Goal: Task Accomplishment & Management: Manage account settings

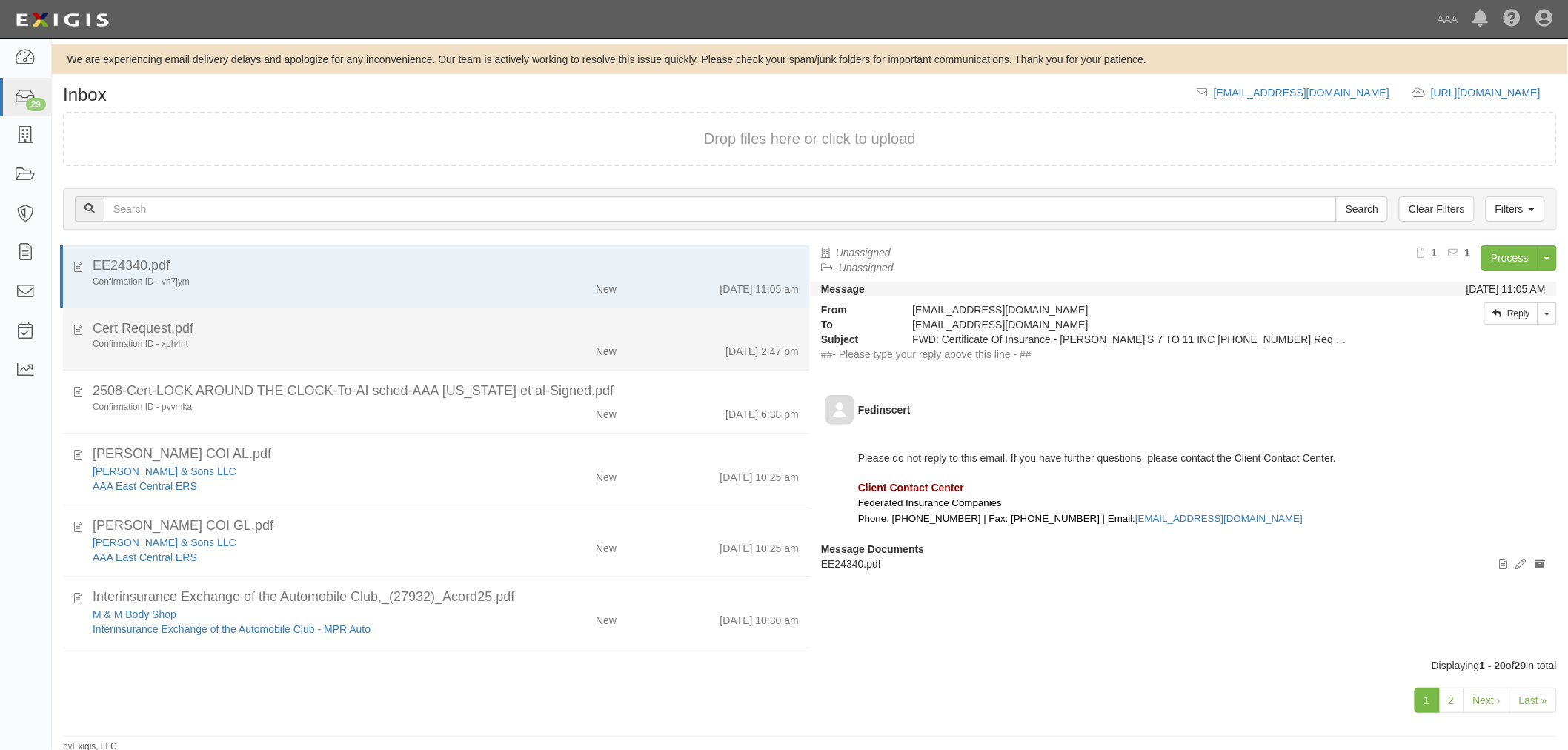
click at [616, 516] on div "Cert Request.pdf" at bounding box center [446, 526] width 706 height 20
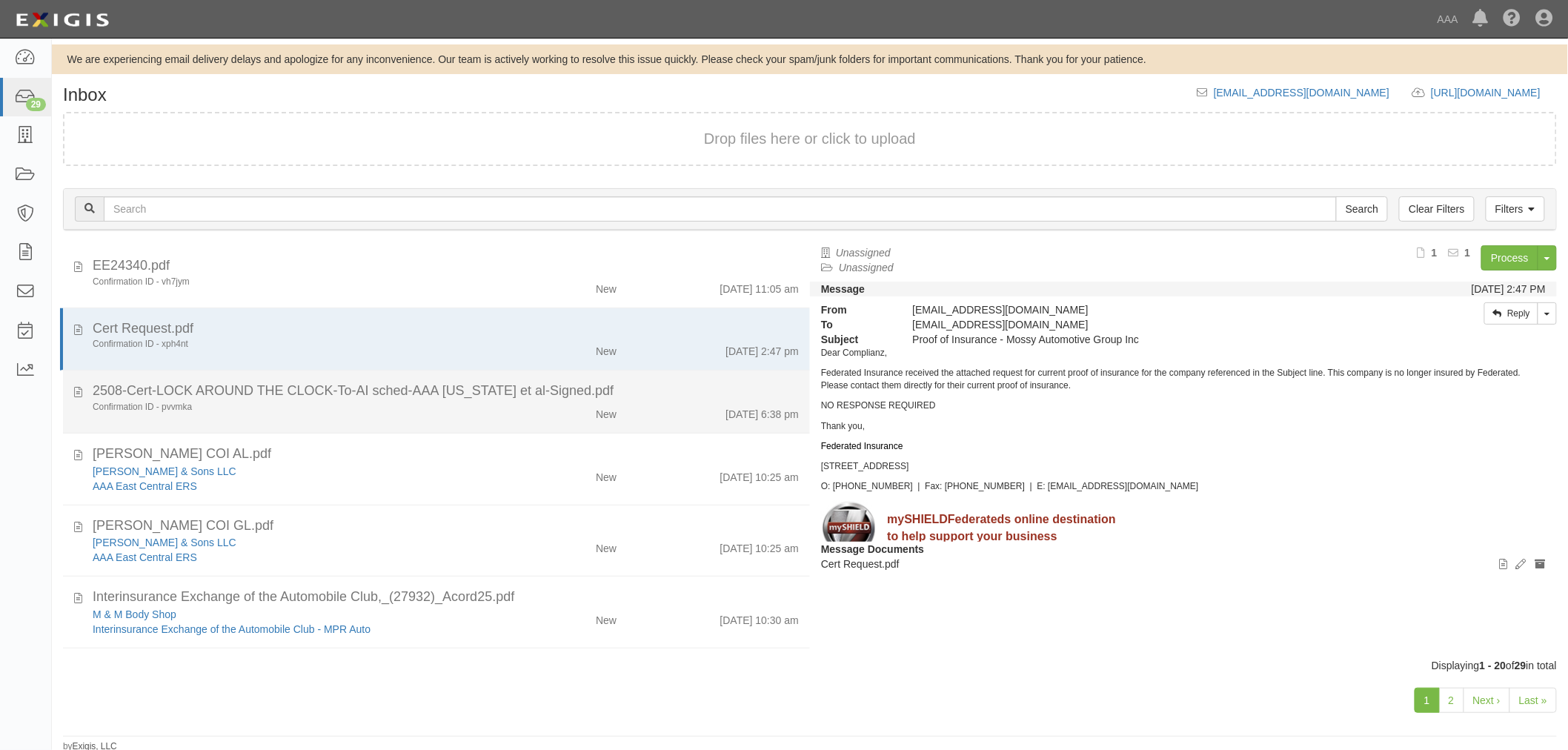
click at [397, 412] on div "Confirmation ID - pvvmka" at bounding box center [293, 407] width 402 height 13
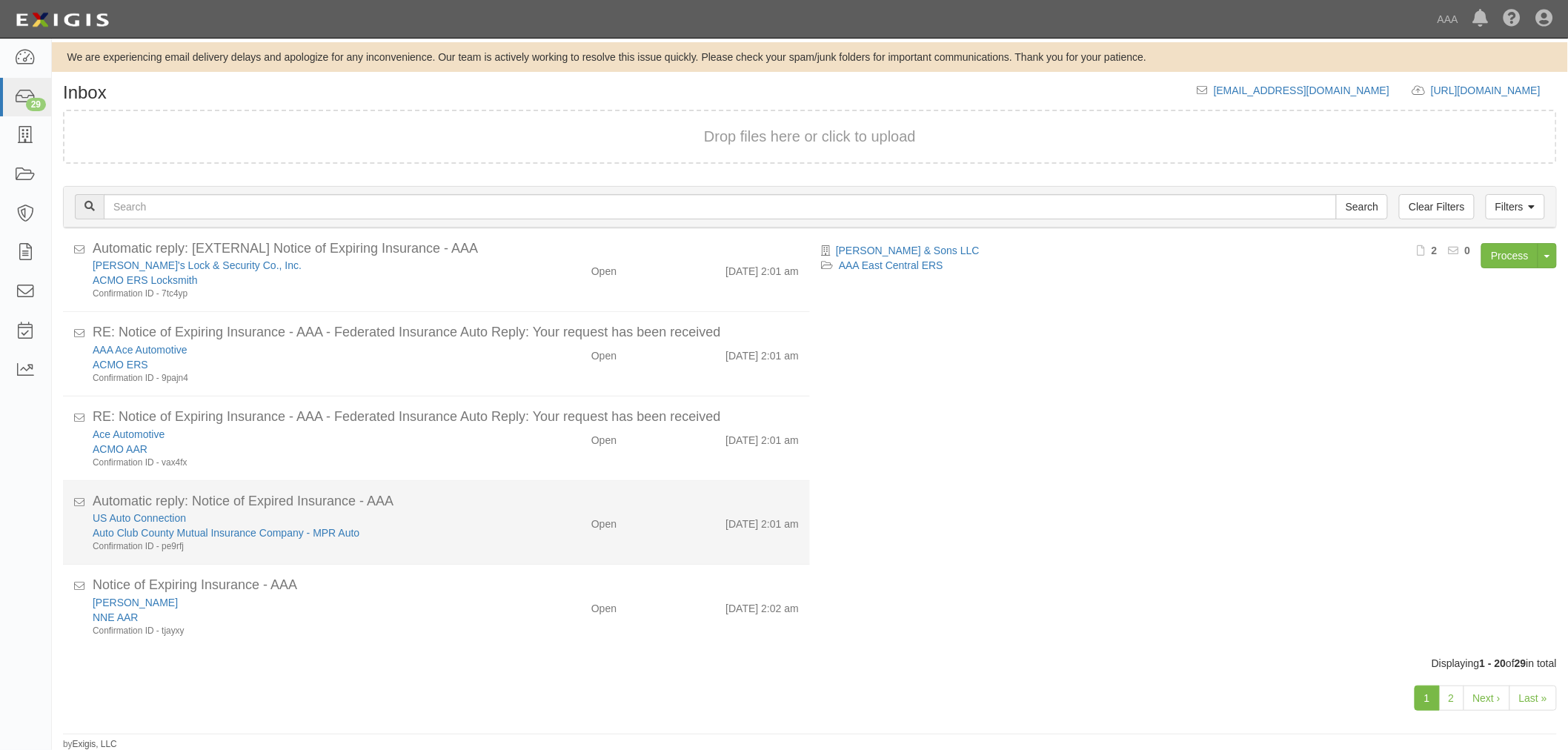
scroll to position [3, 0]
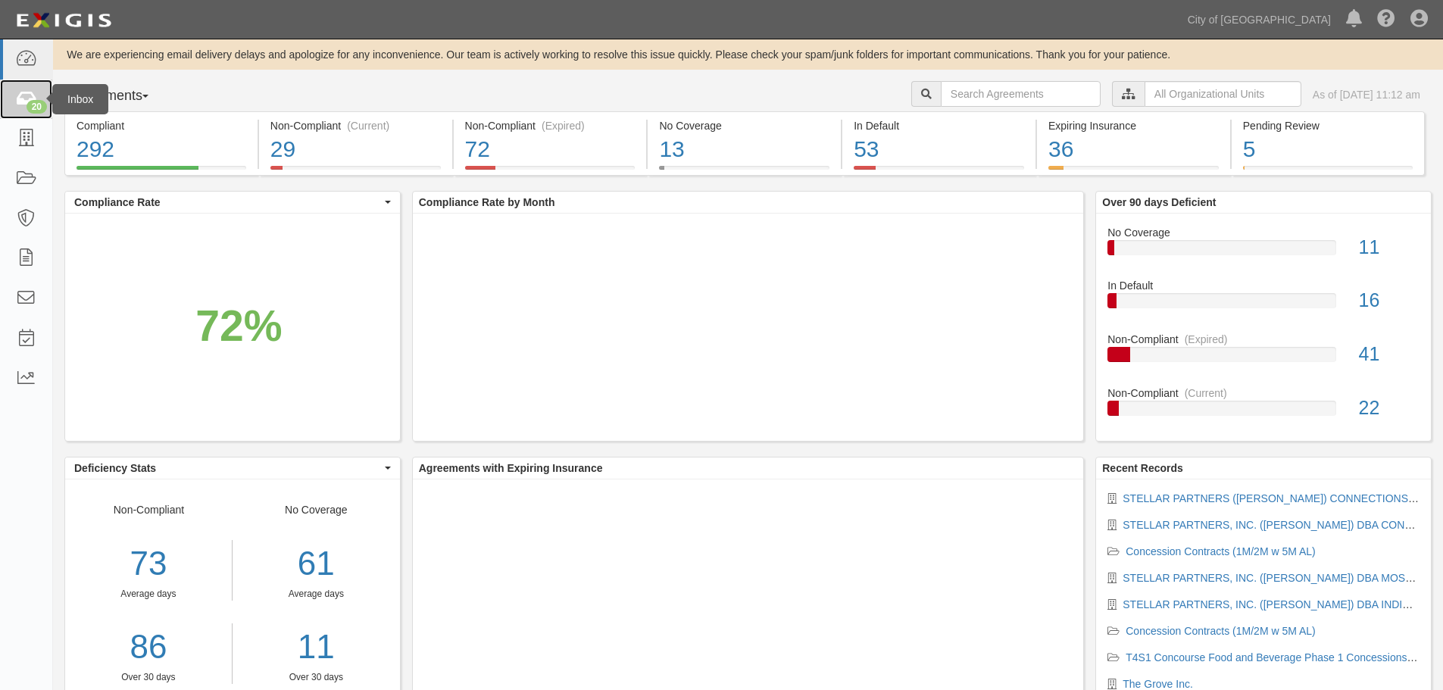
click at [25, 105] on icon at bounding box center [25, 99] width 21 height 17
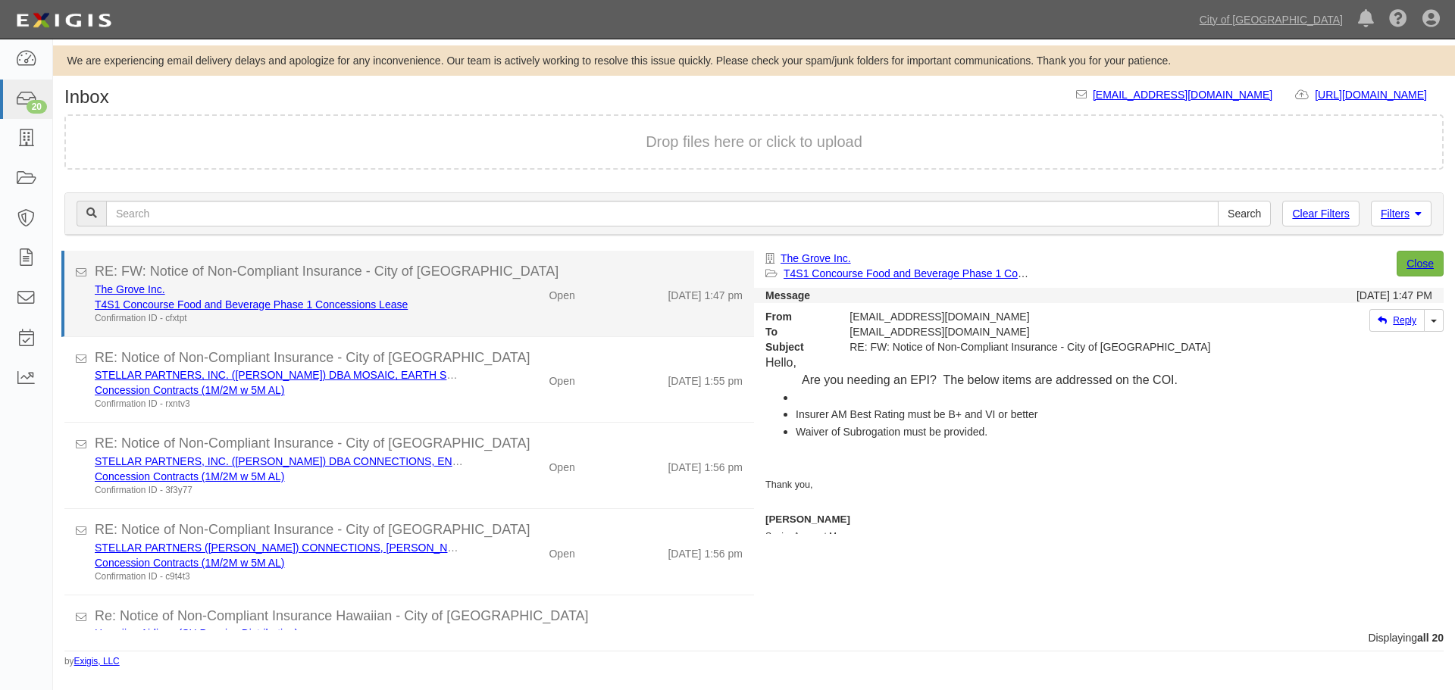
click at [555, 311] on div "The Grove Inc. T4S1 Concourse Food and Beverage Phase 1 Concessions Lease Confi…" at bounding box center [418, 303] width 671 height 43
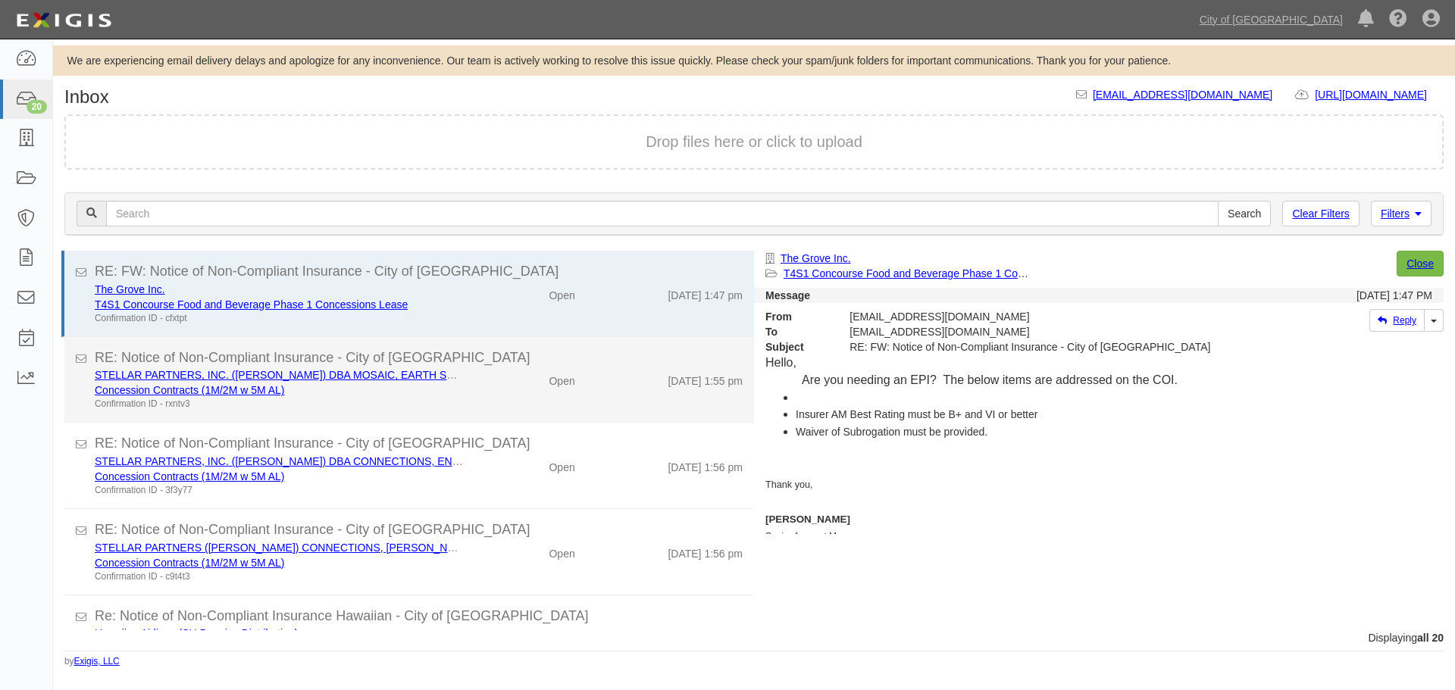
click at [555, 383] on div "Open" at bounding box center [562, 377] width 26 height 21
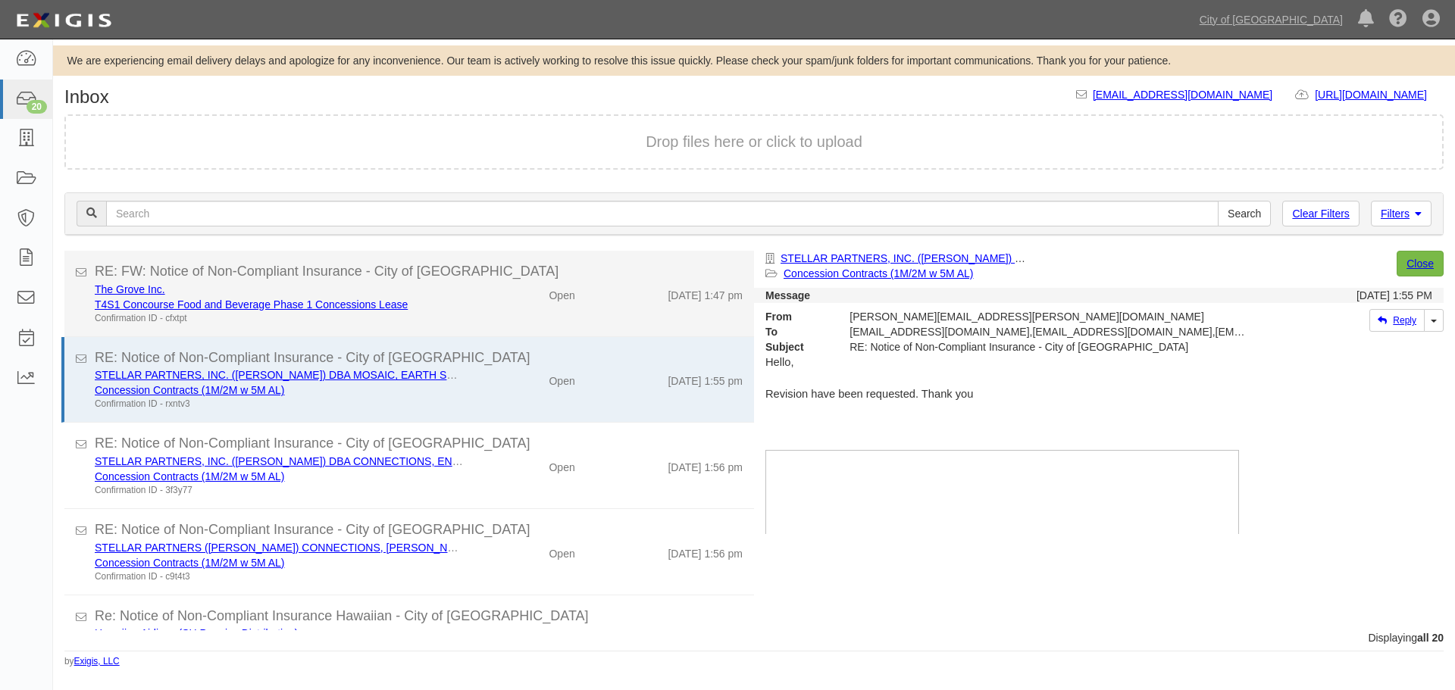
click at [466, 271] on div "RE: FW: Notice of Non-Compliant Insurance - City of Phoenix" at bounding box center [419, 272] width 648 height 20
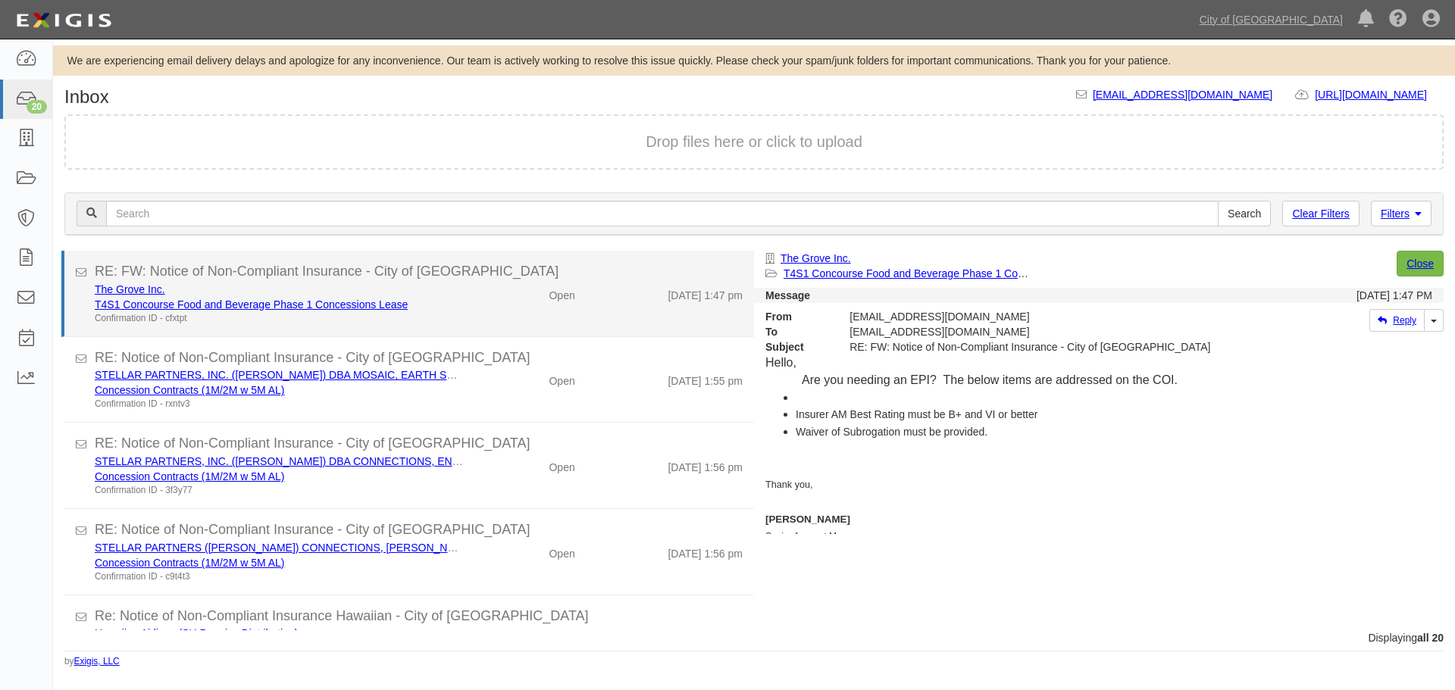
click at [600, 282] on div "8/21/25 1:47 pm" at bounding box center [669, 292] width 167 height 21
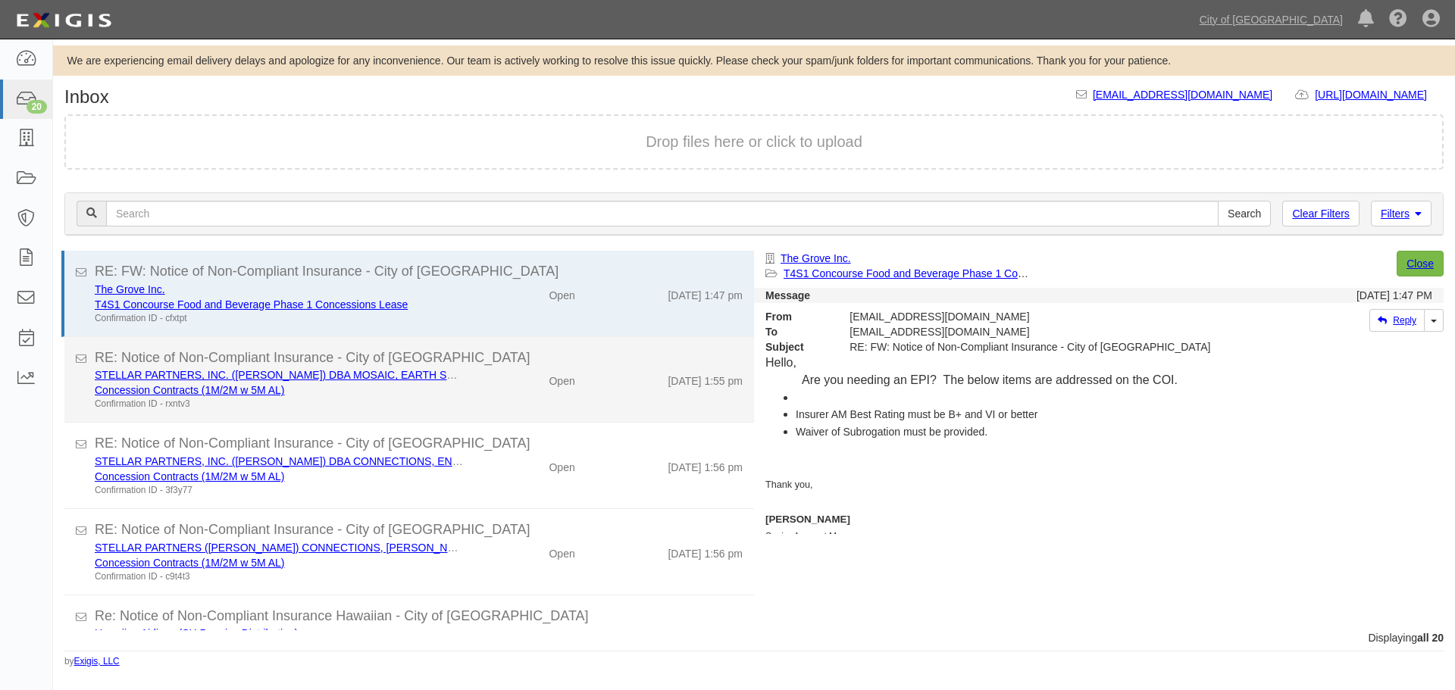
click at [542, 416] on li "RE: Notice of Non-Compliant Insurance - City of Phoenix STELLAR PARTNERS, INC. …" at bounding box center [409, 380] width 690 height 86
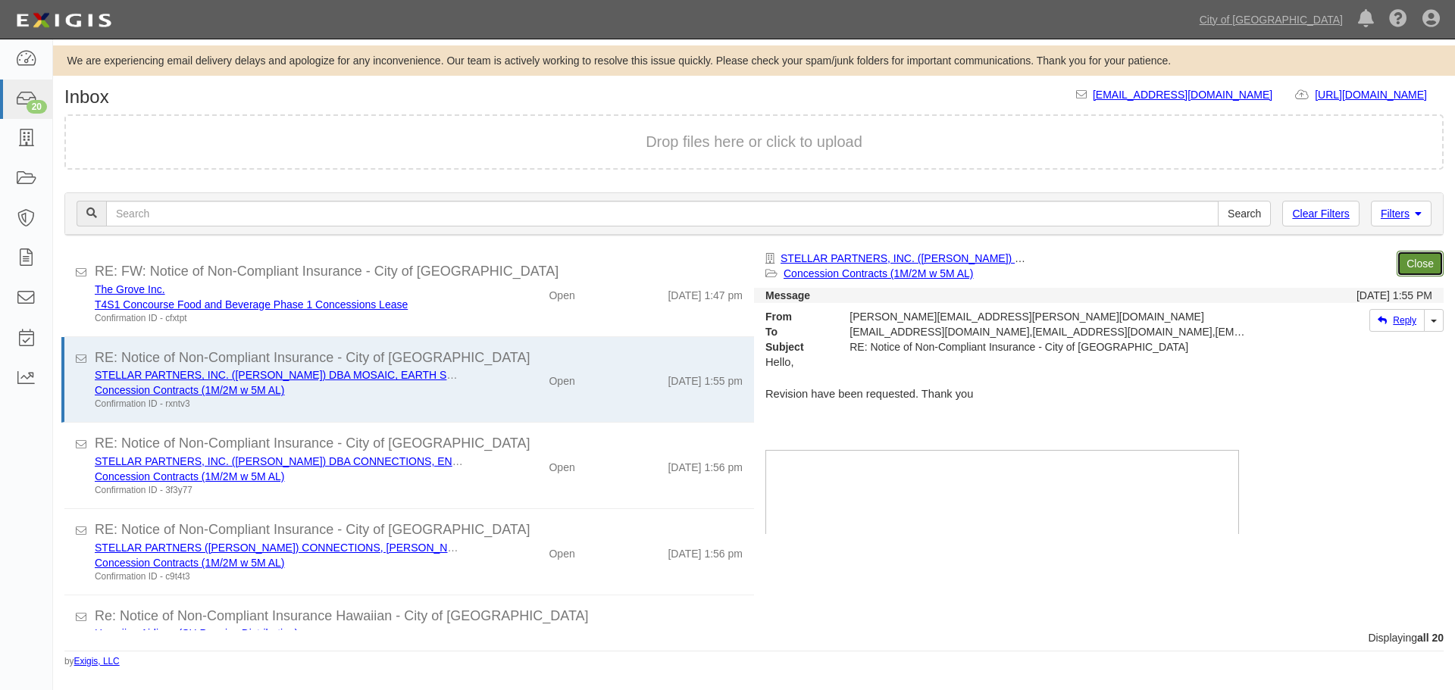
click at [1423, 269] on link "Close" at bounding box center [1419, 264] width 47 height 26
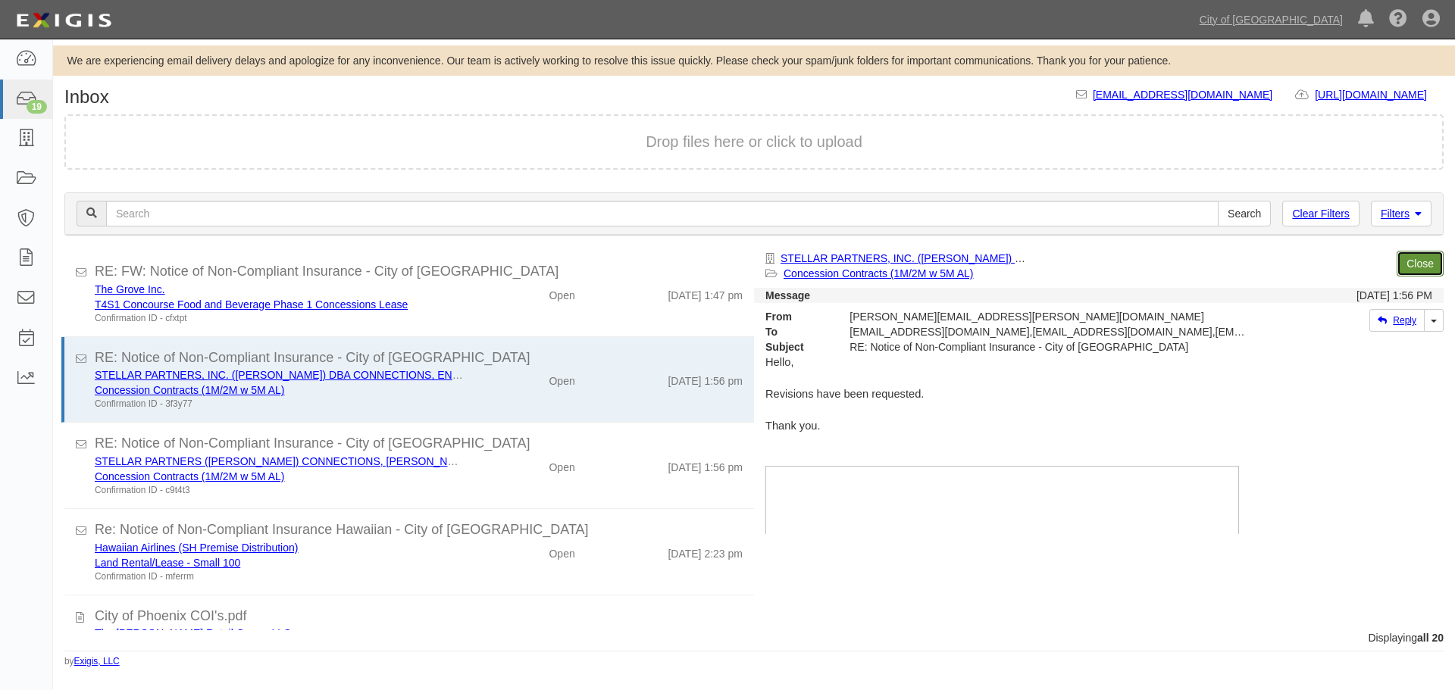
click at [1423, 269] on link "Close" at bounding box center [1419, 264] width 47 height 26
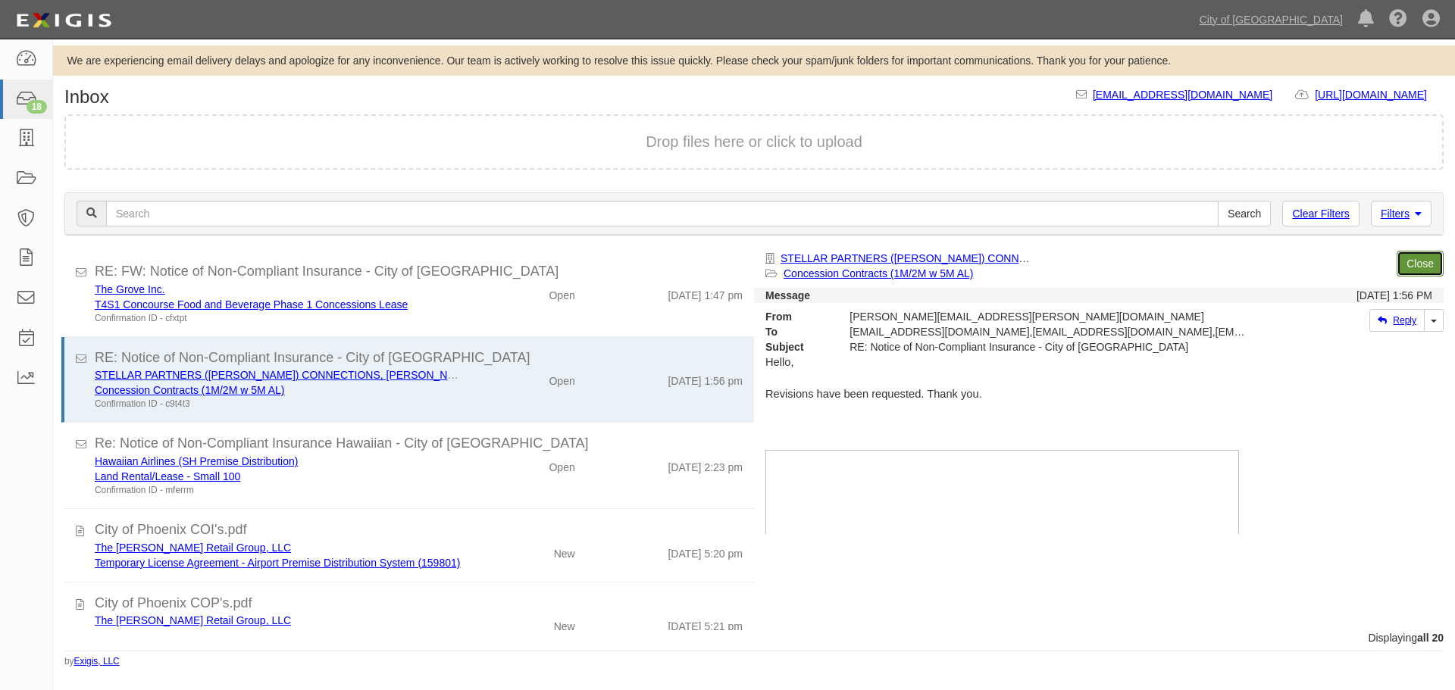
click at [1423, 269] on link "Close" at bounding box center [1419, 264] width 47 height 26
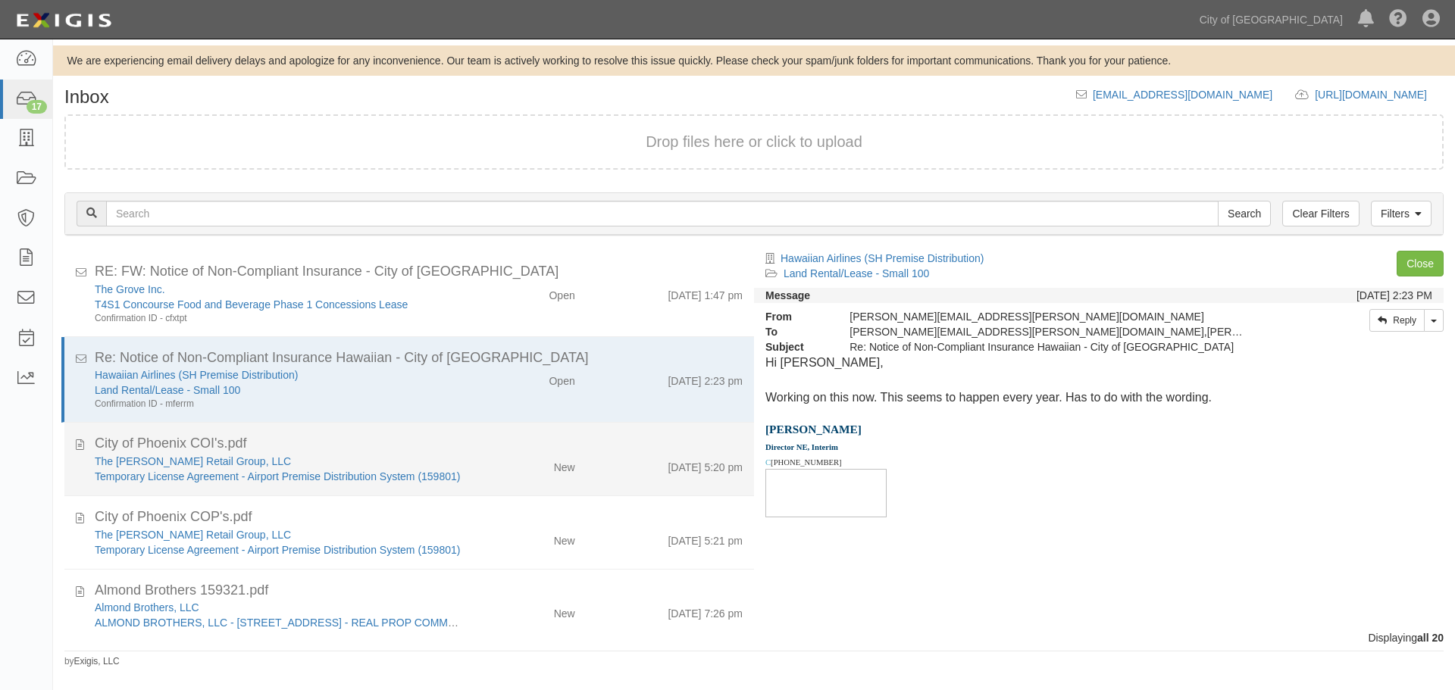
click at [479, 447] on div "City of Phoenix COI's.pdf" at bounding box center [419, 444] width 648 height 20
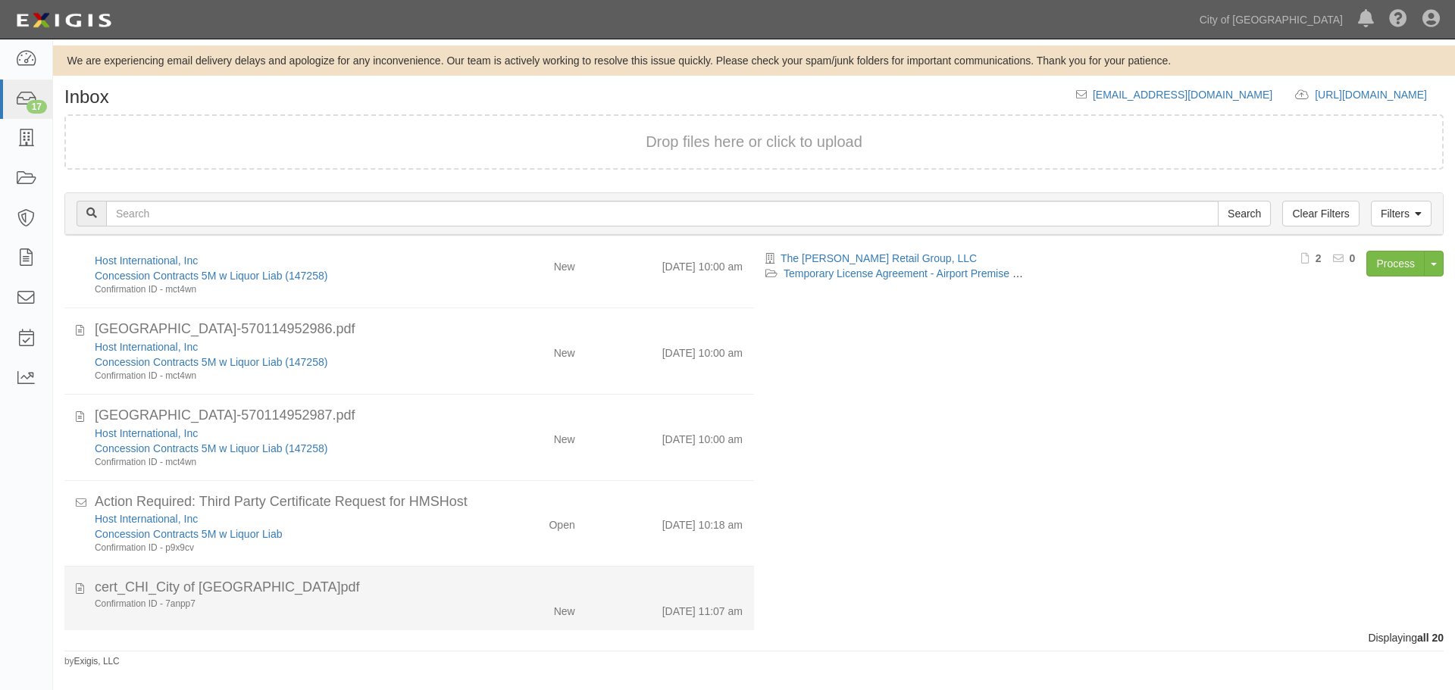
scroll to position [1031, 0]
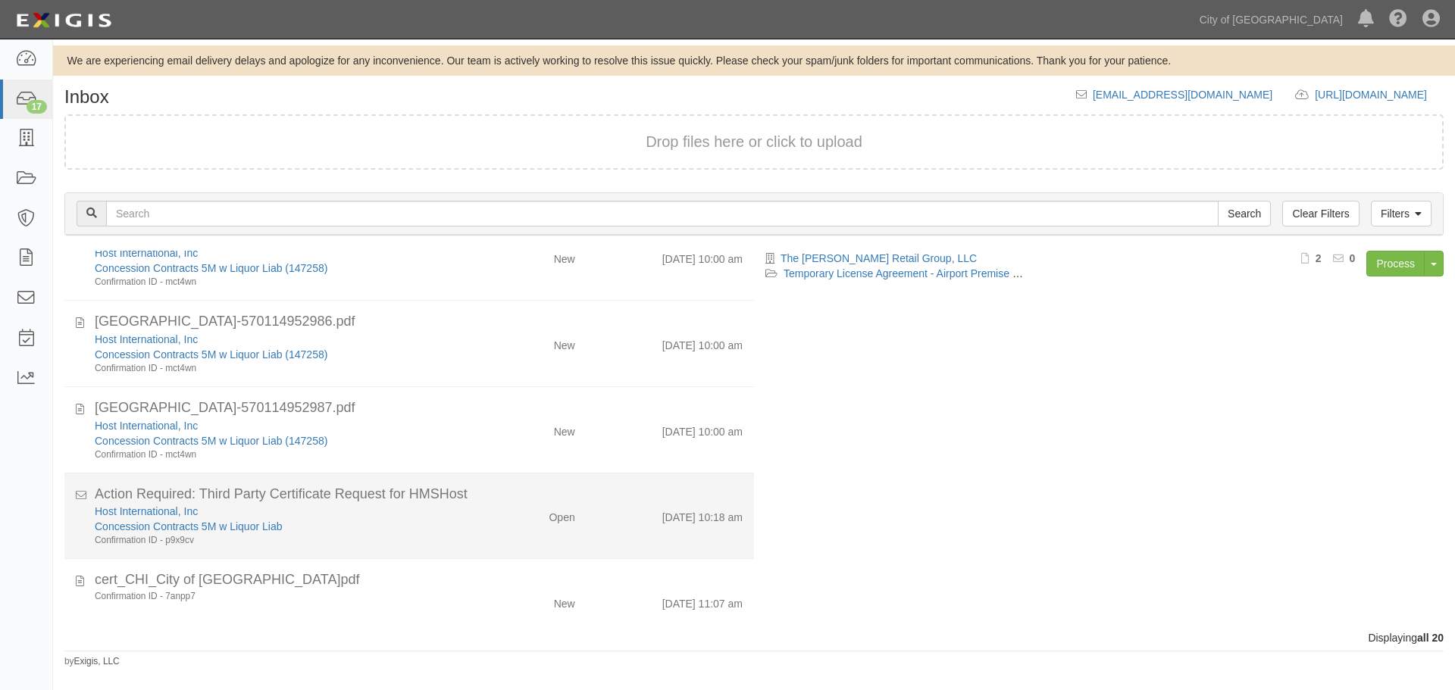
click at [485, 549] on li "Action Required: Third Party Certificate Request for HMSHost Host International…" at bounding box center [409, 517] width 690 height 86
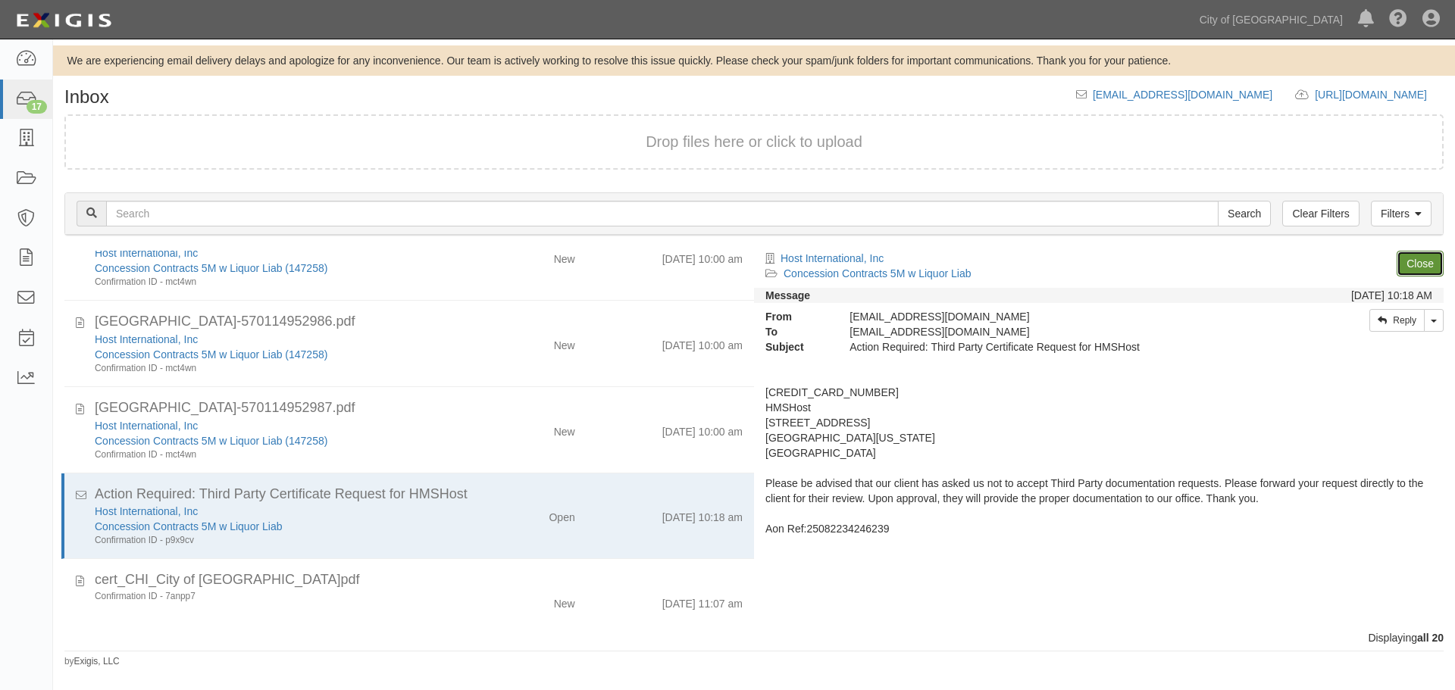
click at [1407, 258] on link "Close" at bounding box center [1419, 264] width 47 height 26
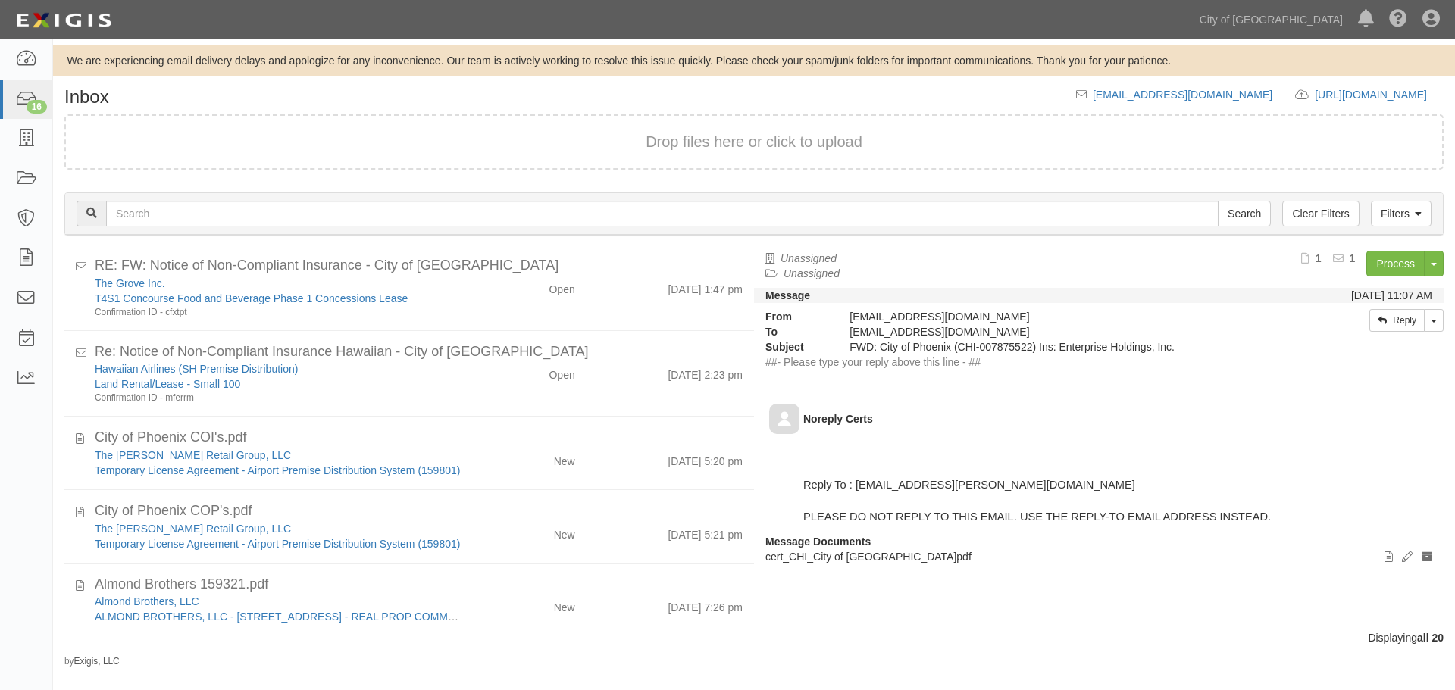
scroll to position [0, 0]
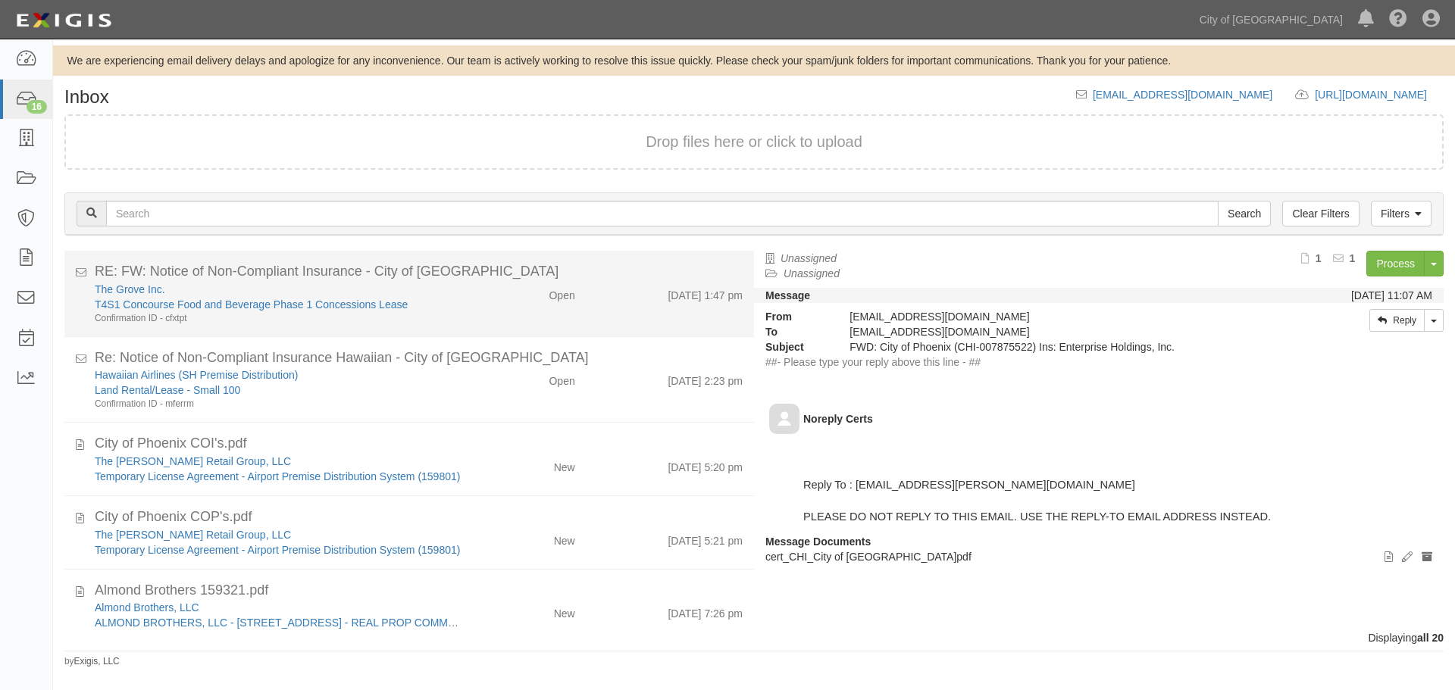
click at [459, 283] on div "The Grove Inc. T4S1 Concourse Food and Beverage Phase 1 Concessions Lease Confi…" at bounding box center [278, 303] width 391 height 43
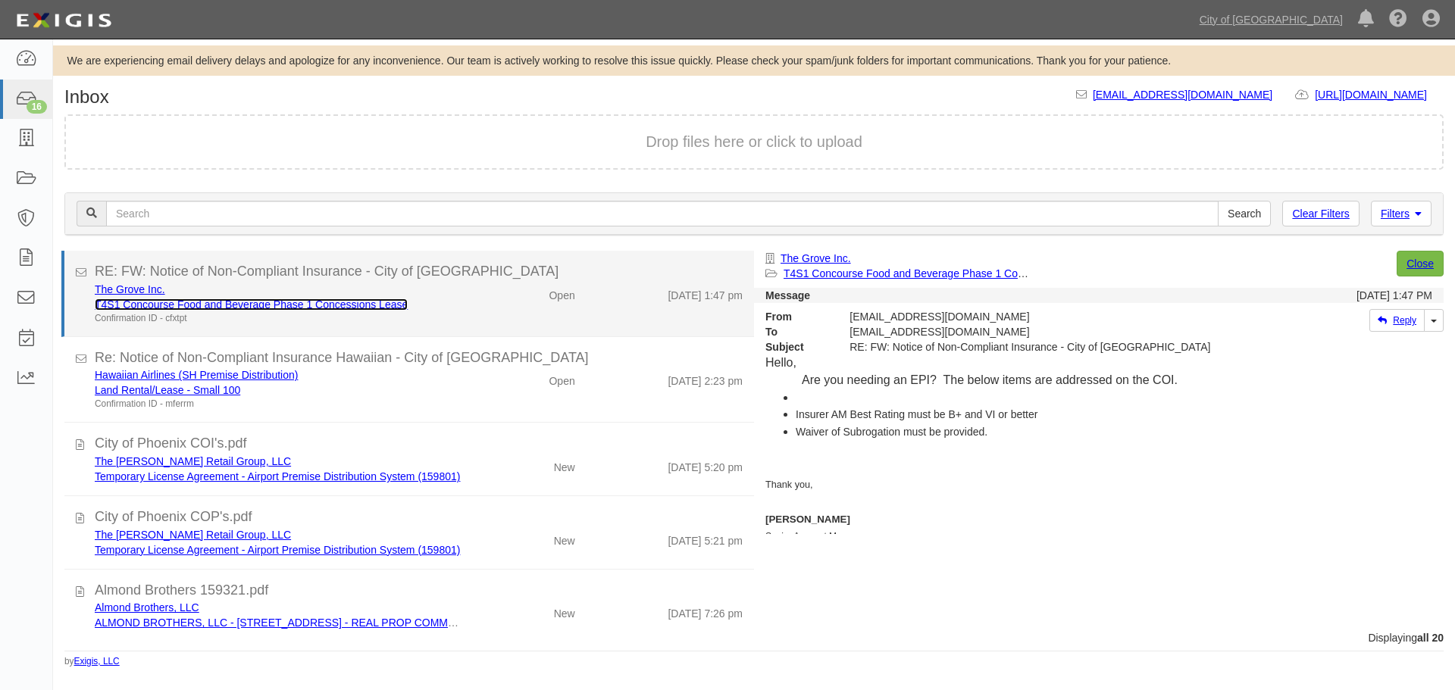
click at [340, 305] on link "T4S1 Concourse Food and Beverage Phase 1 Concessions Lease" at bounding box center [251, 305] width 313 height 12
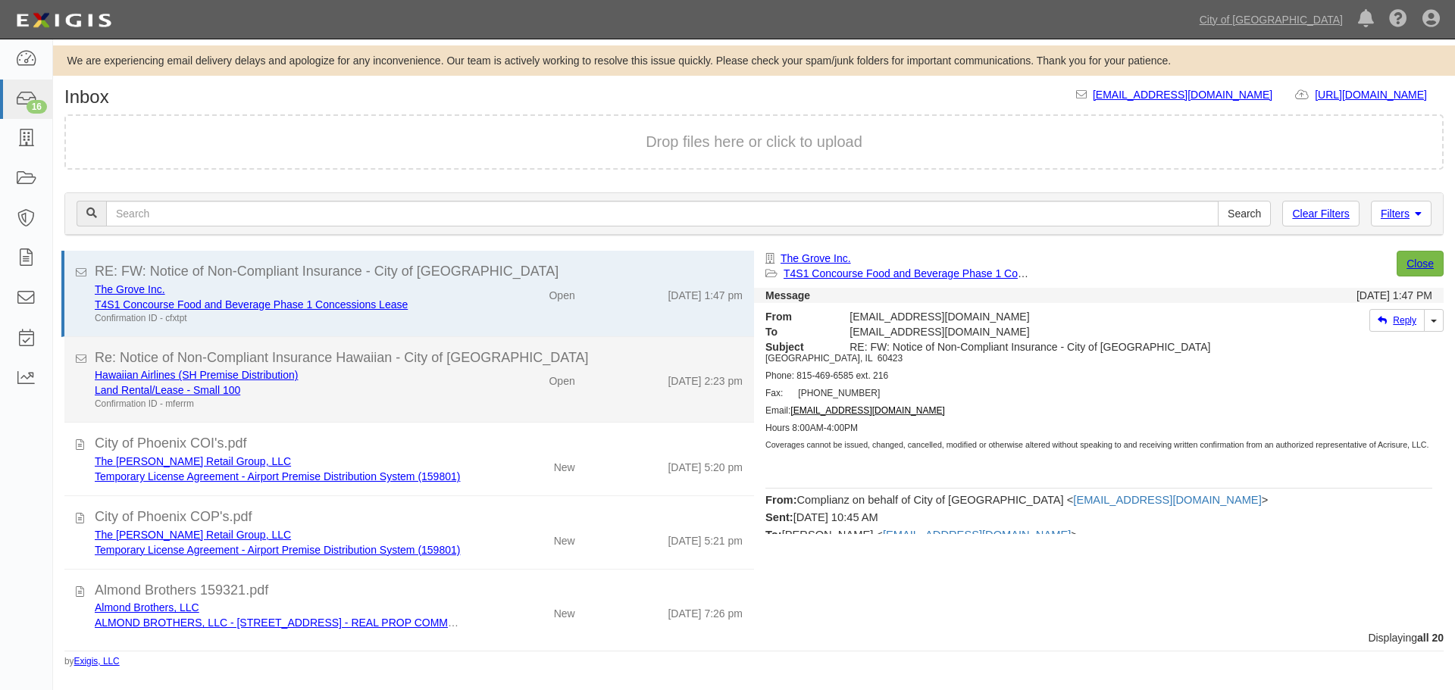
scroll to position [884, 0]
click at [349, 370] on div "Hawaiian Airlines (SH Premise Distribution)" at bounding box center [279, 374] width 368 height 15
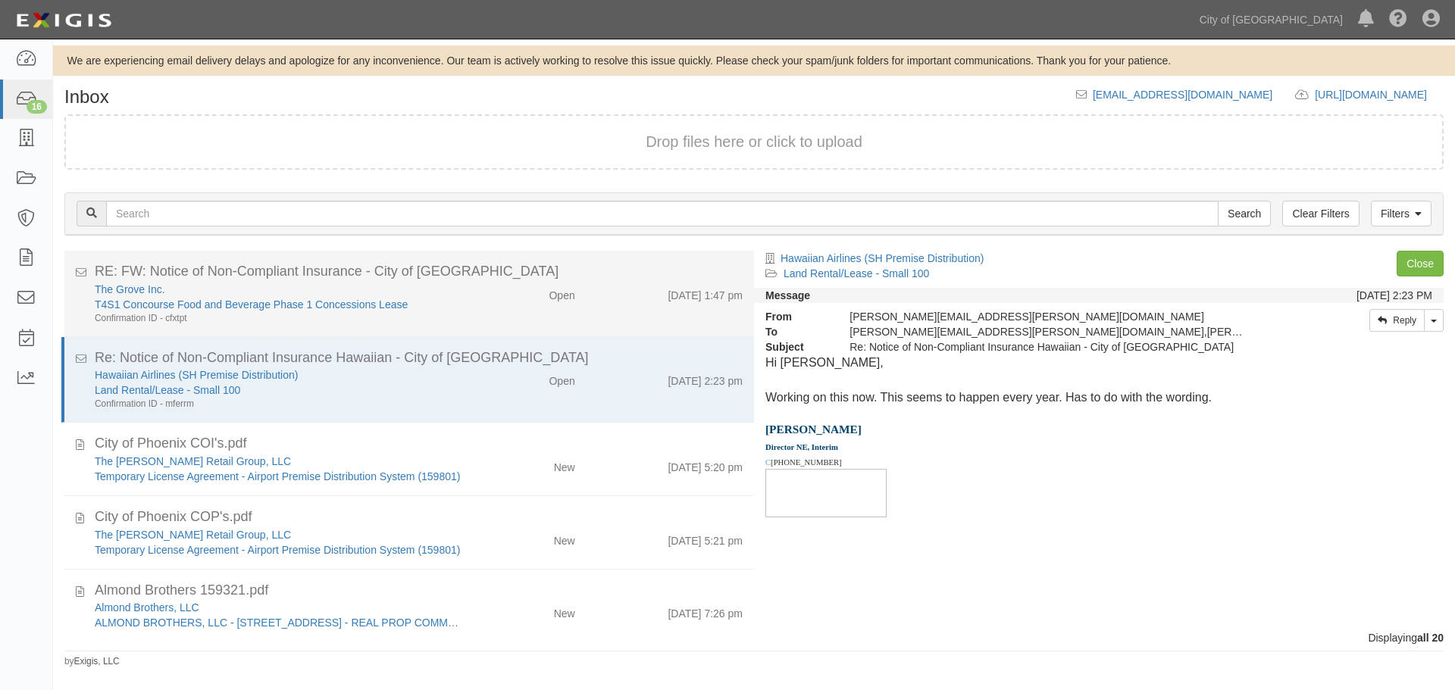
click at [513, 302] on div "Open" at bounding box center [529, 292] width 111 height 21
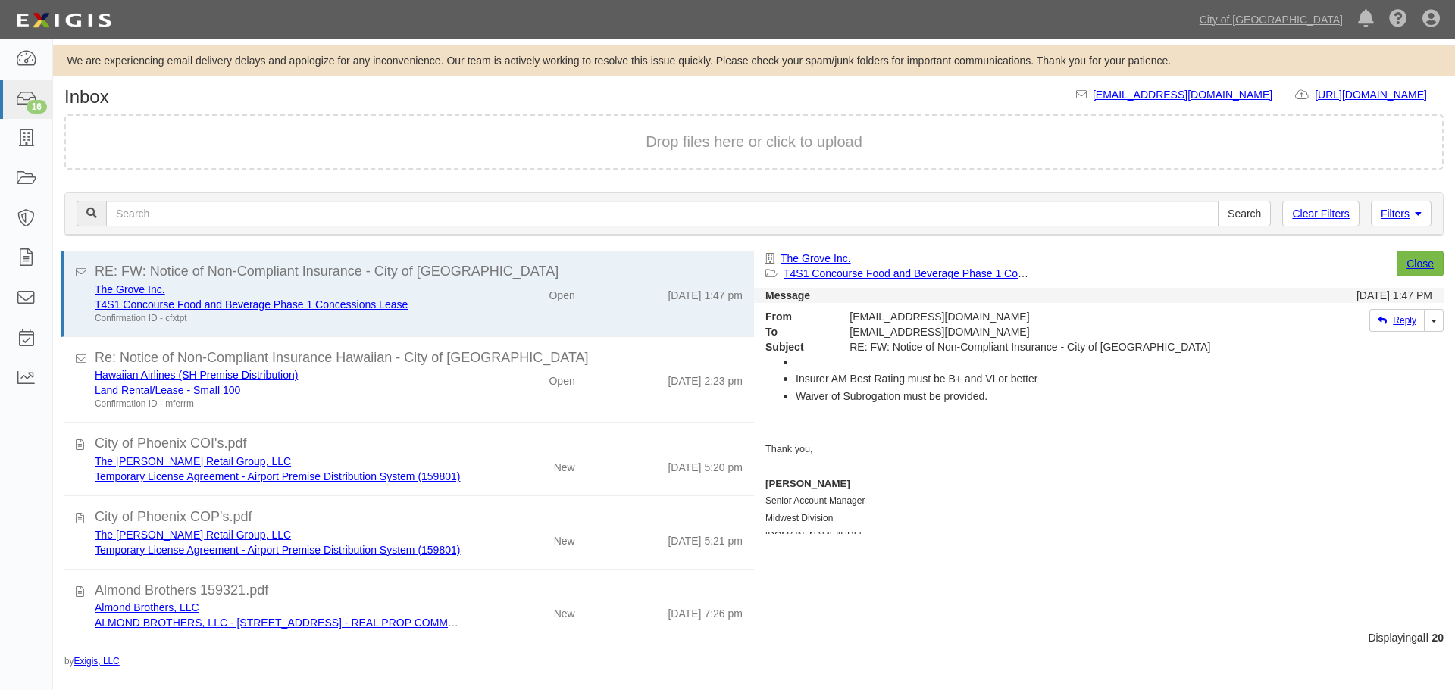
scroll to position [0, 0]
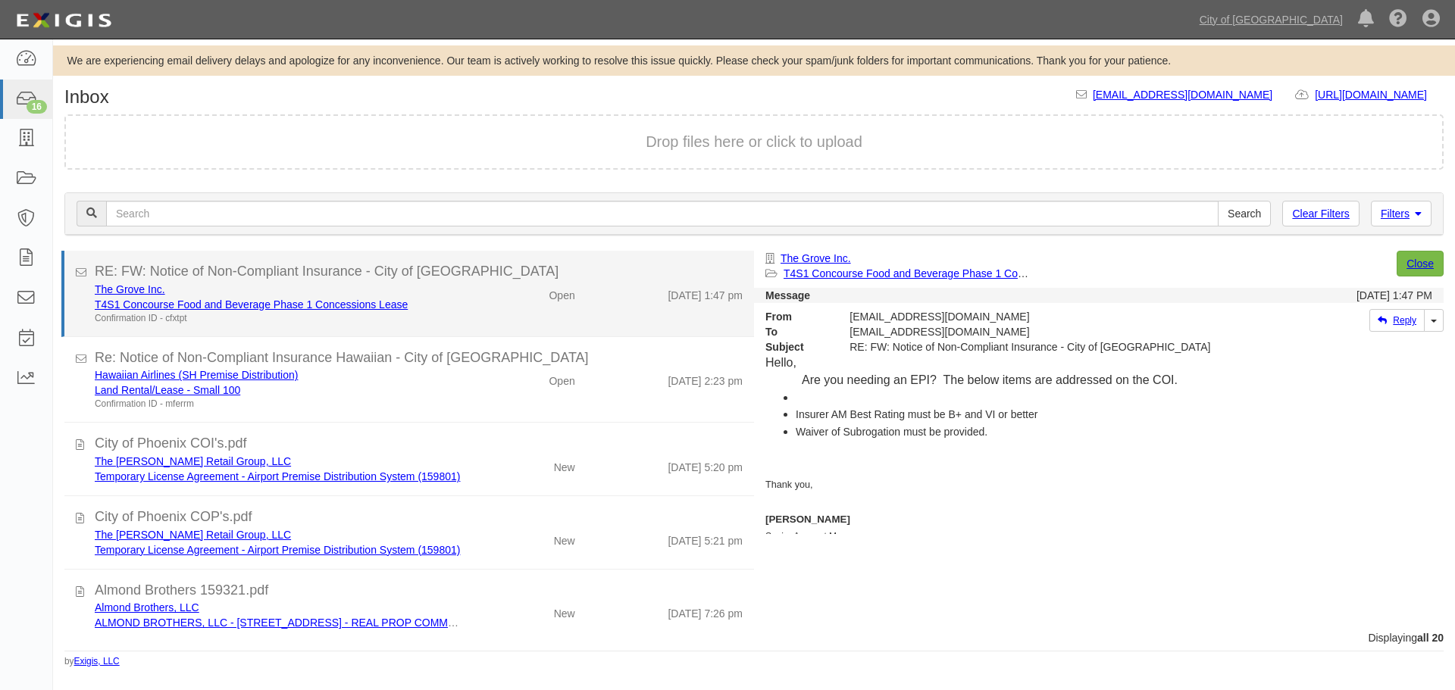
click at [119, 296] on div "The Grove Inc." at bounding box center [279, 289] width 368 height 15
click at [119, 294] on link "The Grove Inc." at bounding box center [130, 289] width 70 height 12
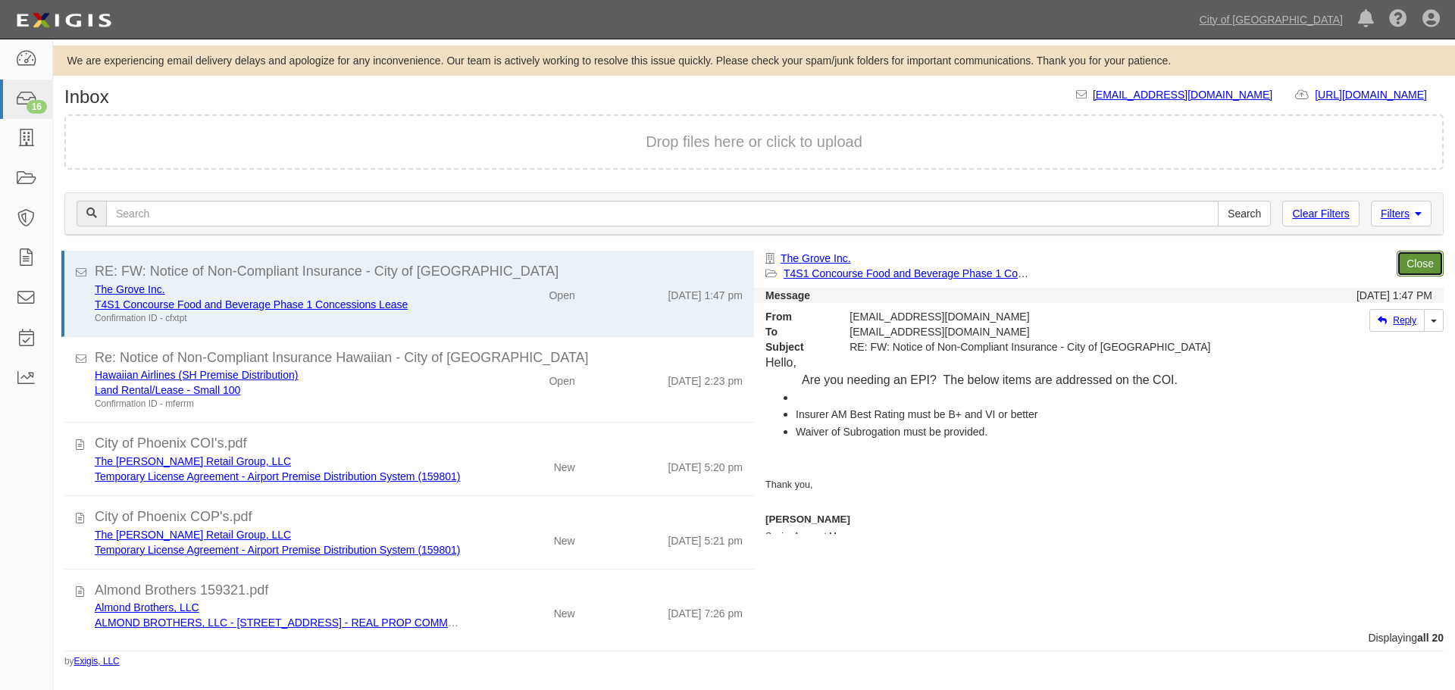
click at [1431, 268] on link "Close" at bounding box center [1419, 264] width 47 height 26
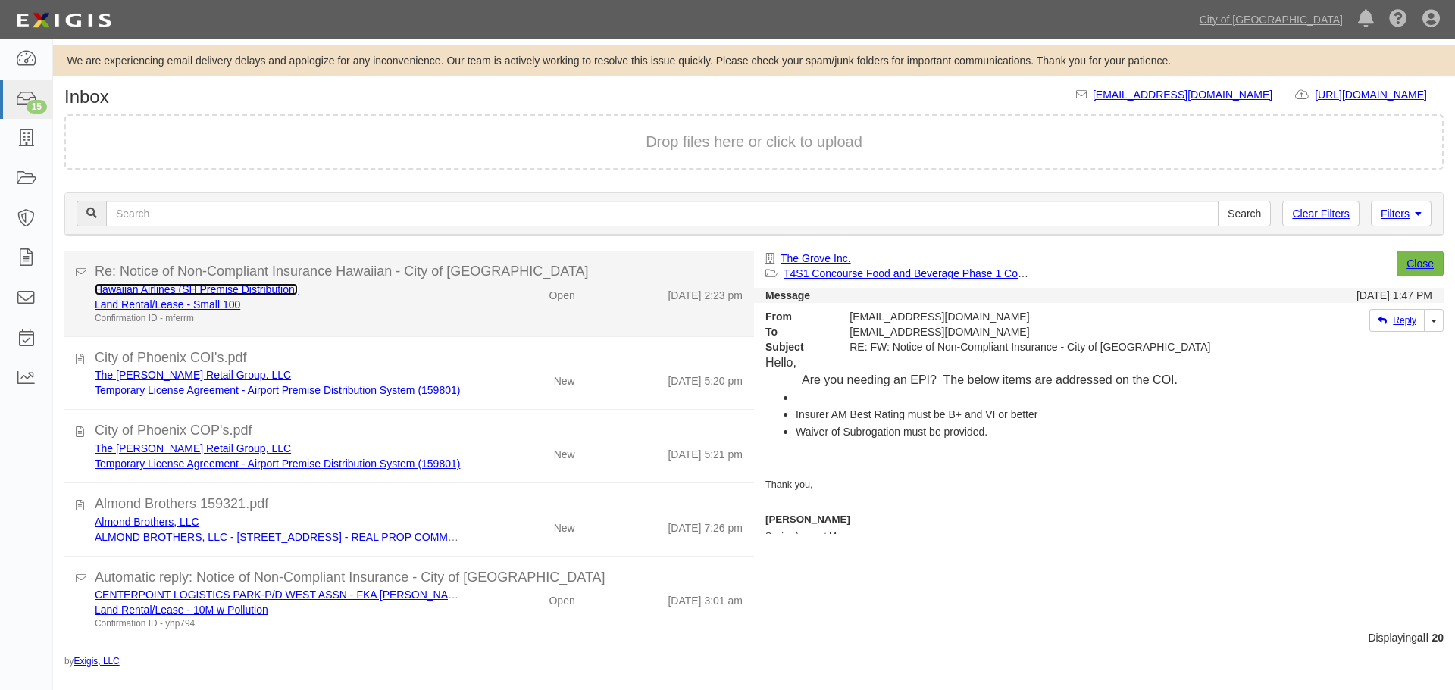
click at [200, 284] on link "Hawaiian Airlines (SH Premise Distribution)" at bounding box center [196, 289] width 203 height 12
click at [402, 274] on div "Re: Notice of Non-Compliant Insurance Hawaiian - City of Phoenix" at bounding box center [419, 272] width 648 height 20
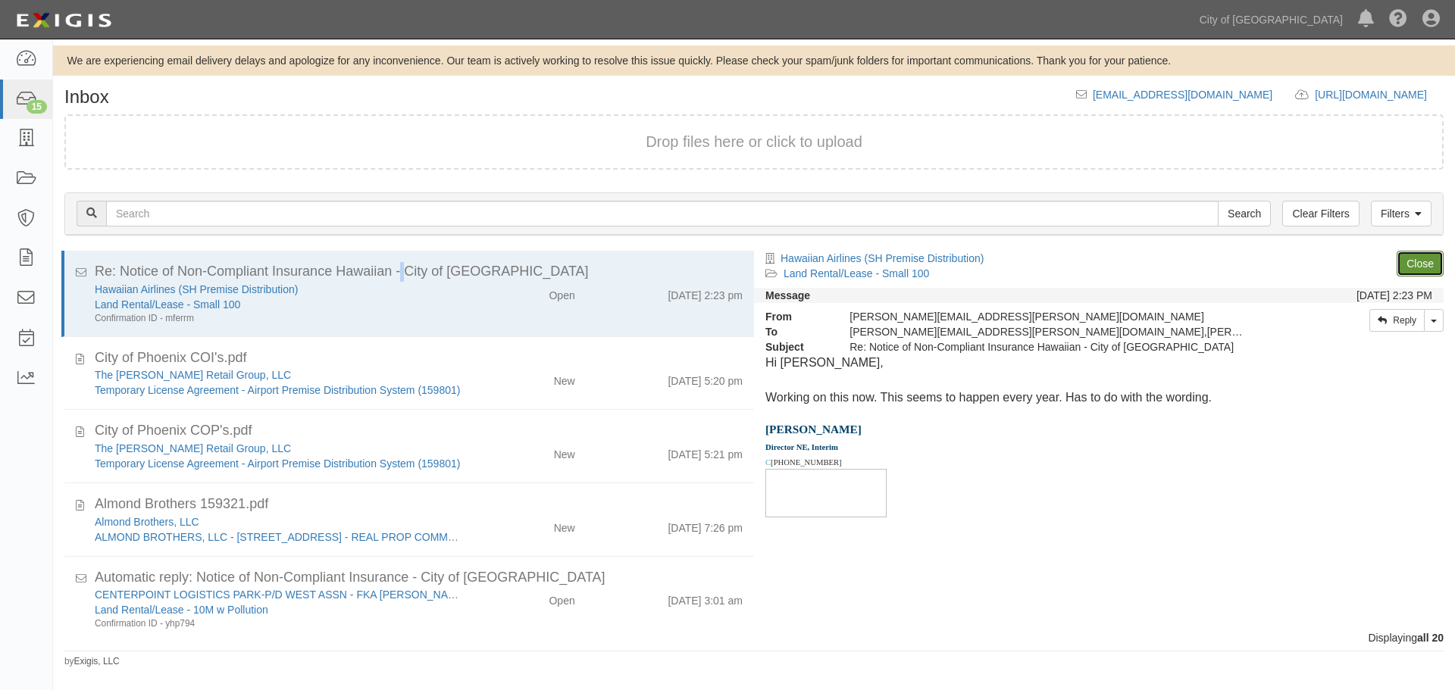
click at [1425, 262] on link "Close" at bounding box center [1419, 264] width 47 height 26
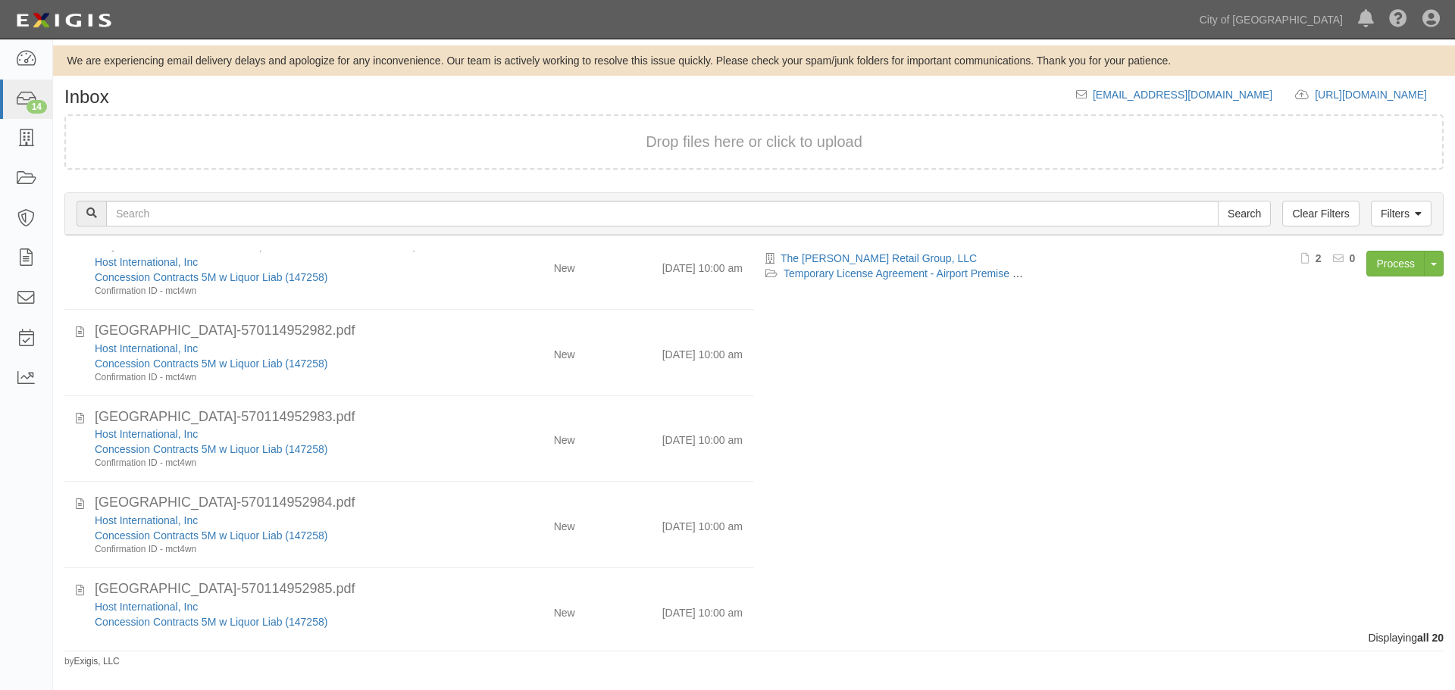
scroll to position [127, 0]
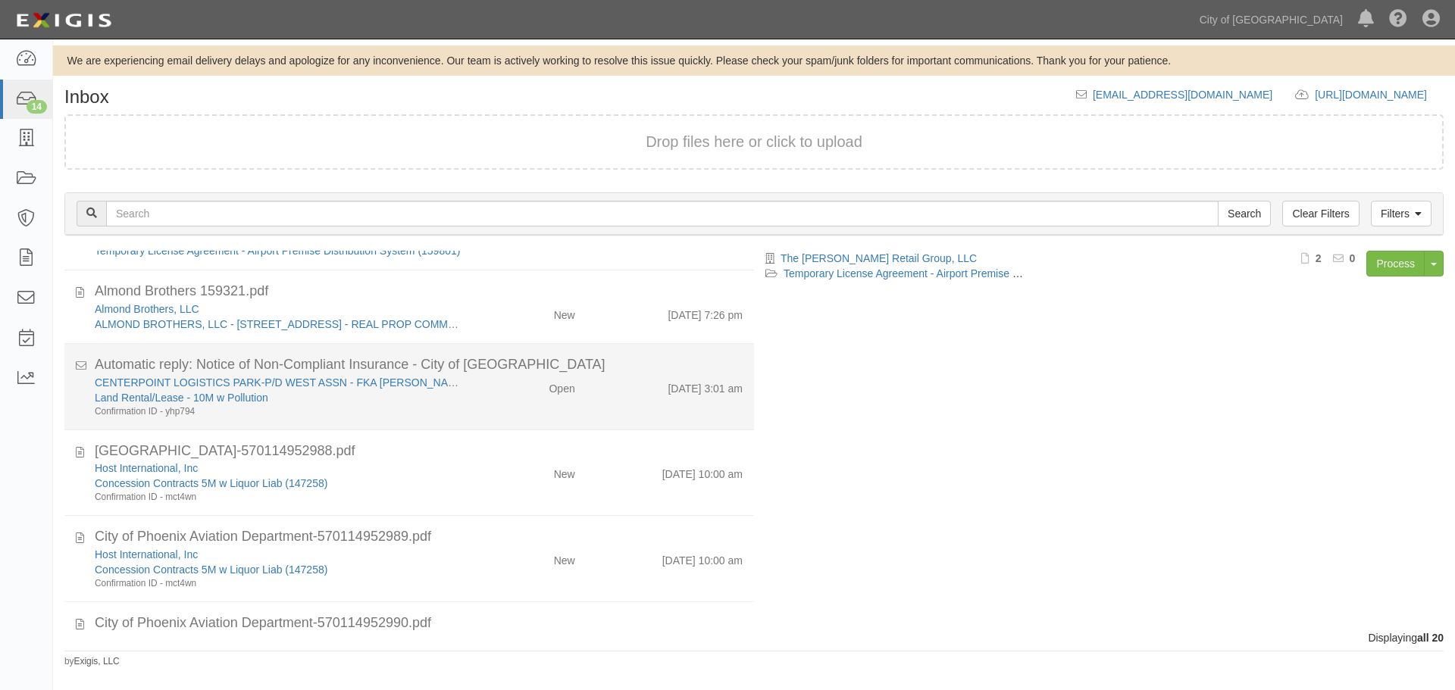
click at [478, 408] on div "CENTERPOINT LOGISTICS PARK-P/D WEST ASSN - FKA JOHN F LONG Land Rental/Lease - …" at bounding box center [418, 396] width 671 height 43
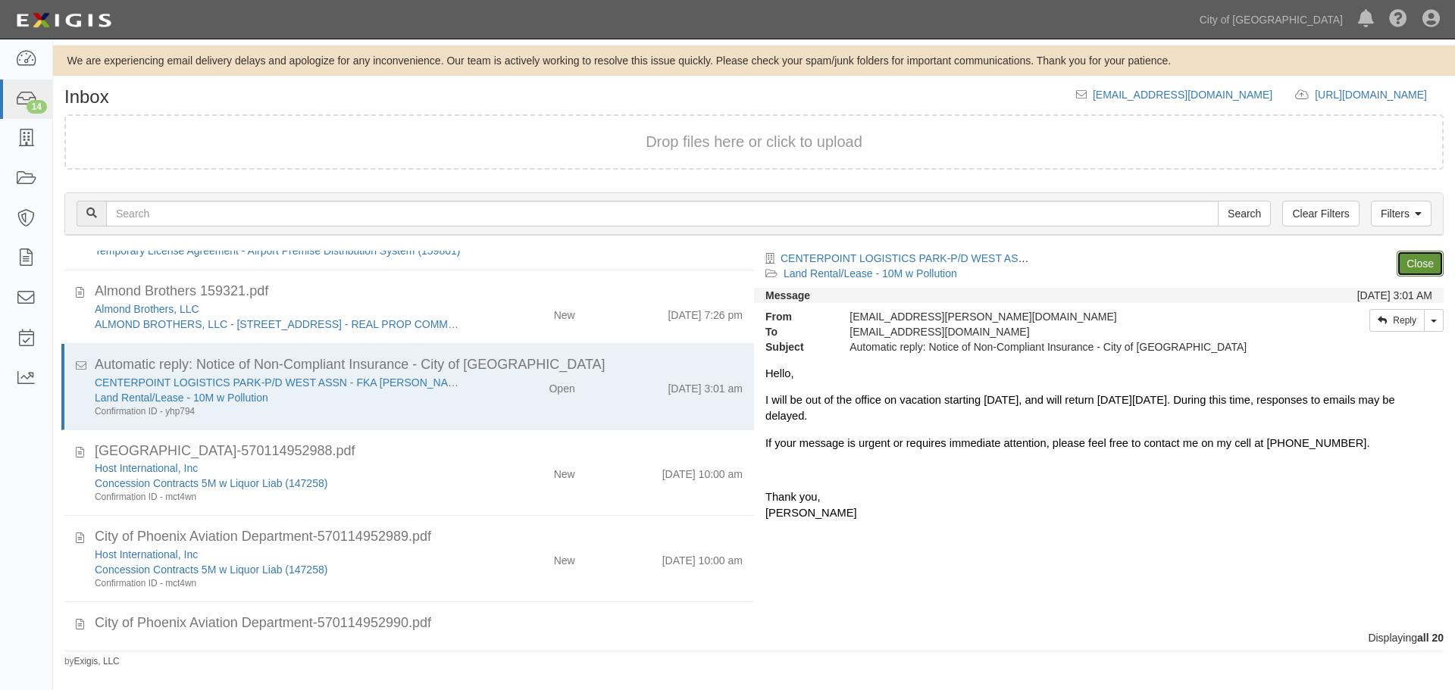
click at [1412, 261] on link "Close" at bounding box center [1419, 264] width 47 height 26
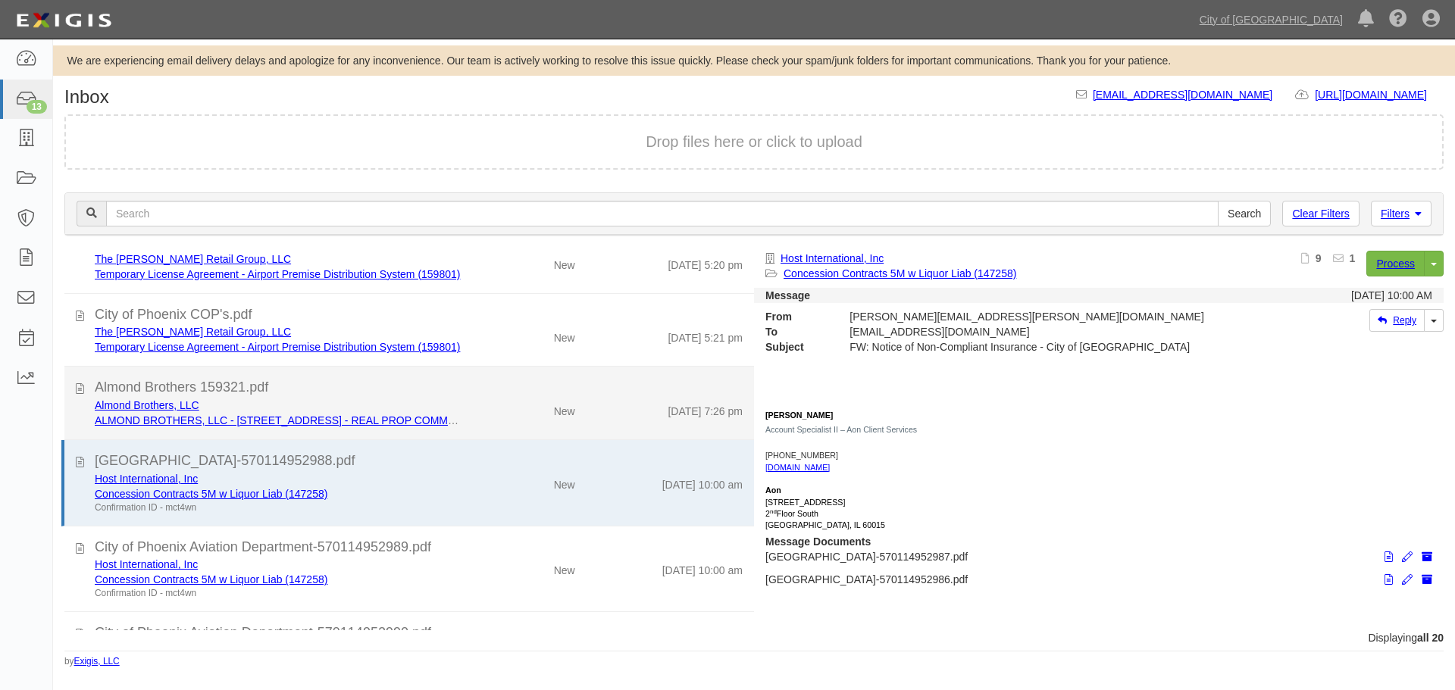
scroll to position [0, 0]
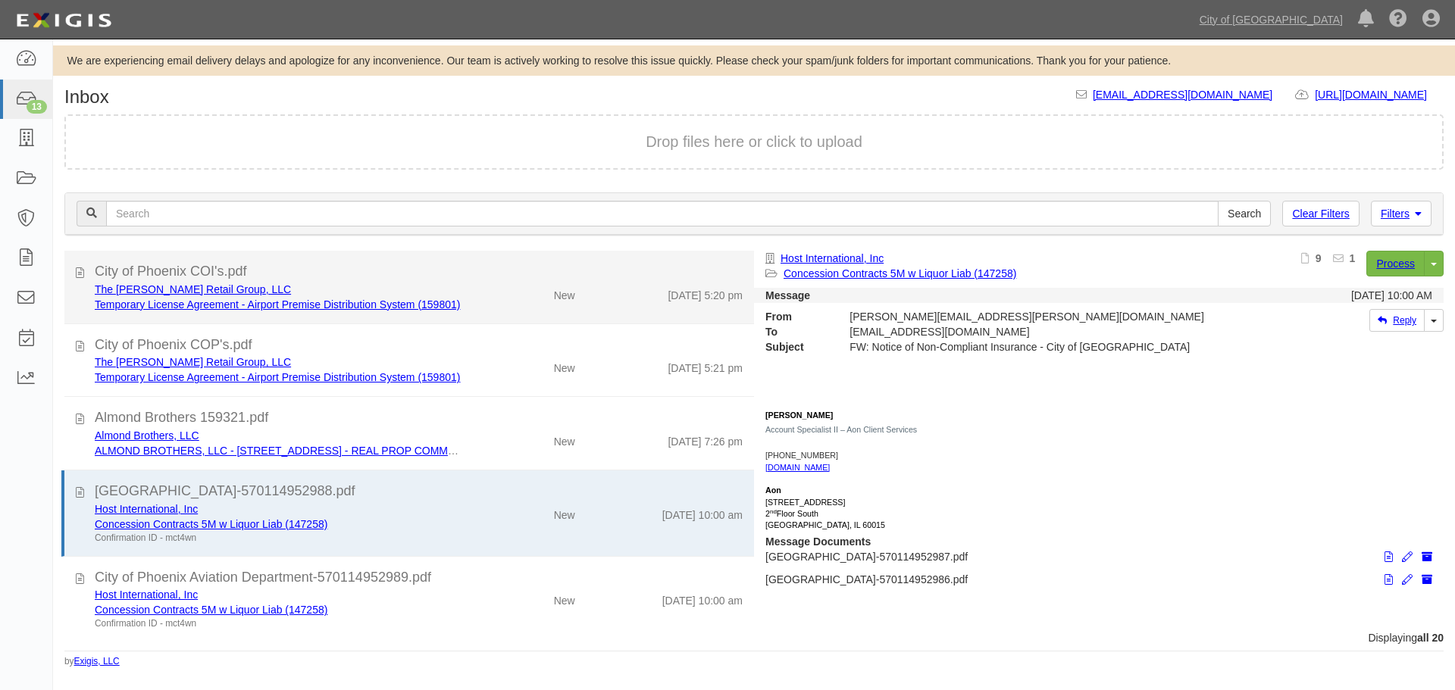
click at [355, 282] on div "The Marshall Retail Group, LLC" at bounding box center [279, 289] width 368 height 15
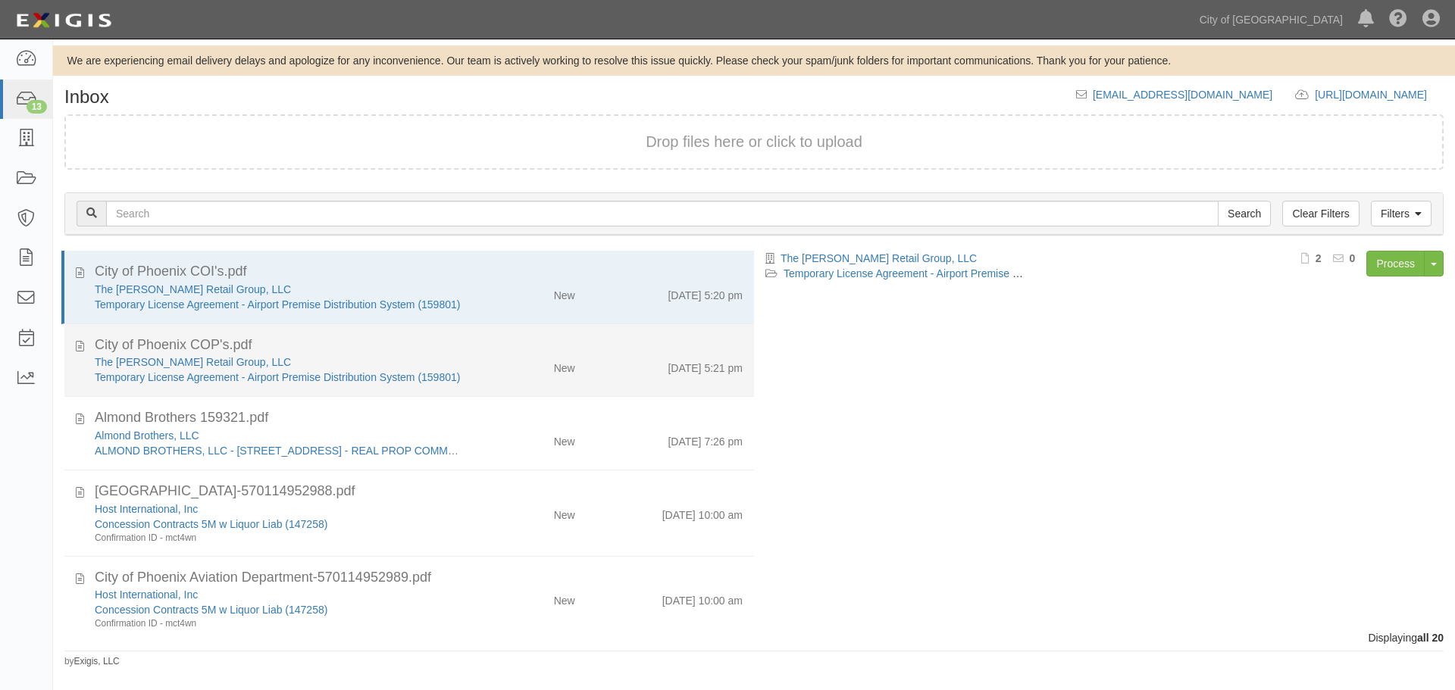
click at [392, 355] on div "The Marshall Retail Group, LLC" at bounding box center [279, 362] width 368 height 15
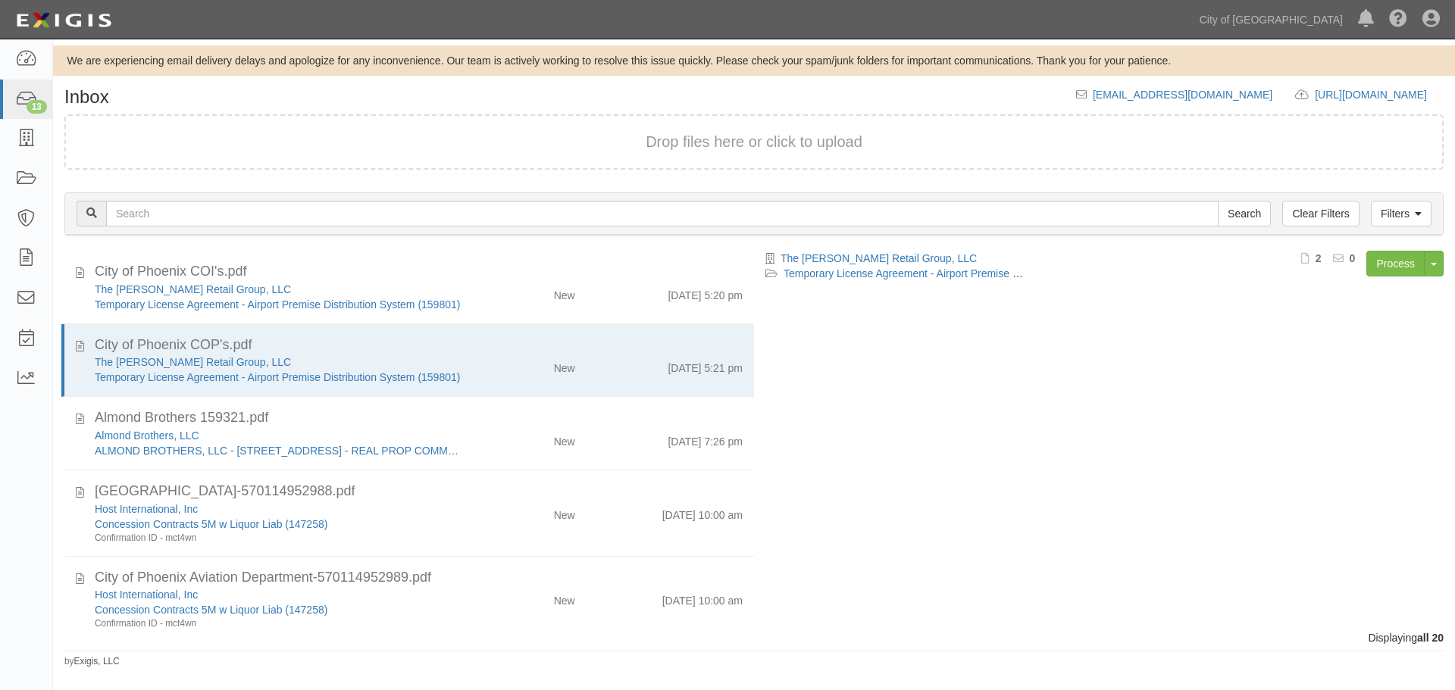
scroll to position [686, 0]
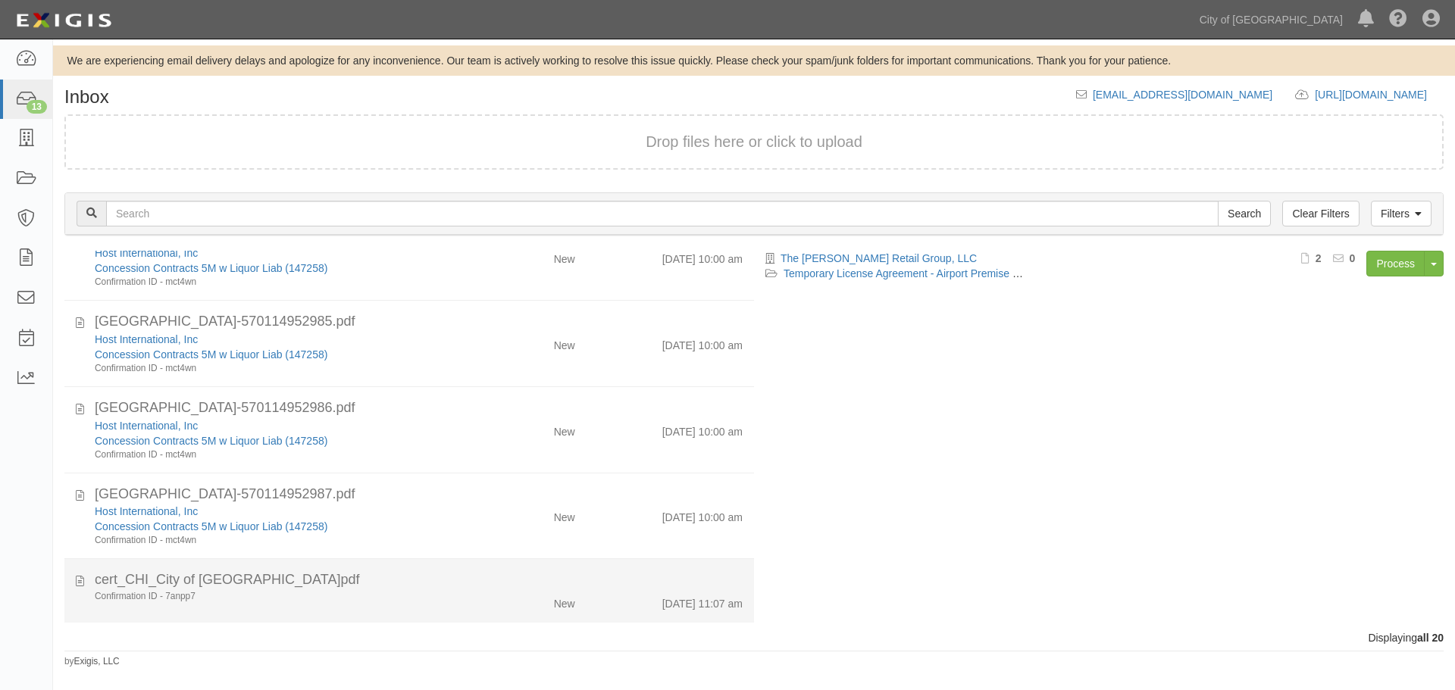
click at [474, 590] on div "cert_CHI_City of Phoenix_7875522_54.pdf" at bounding box center [419, 581] width 648 height 20
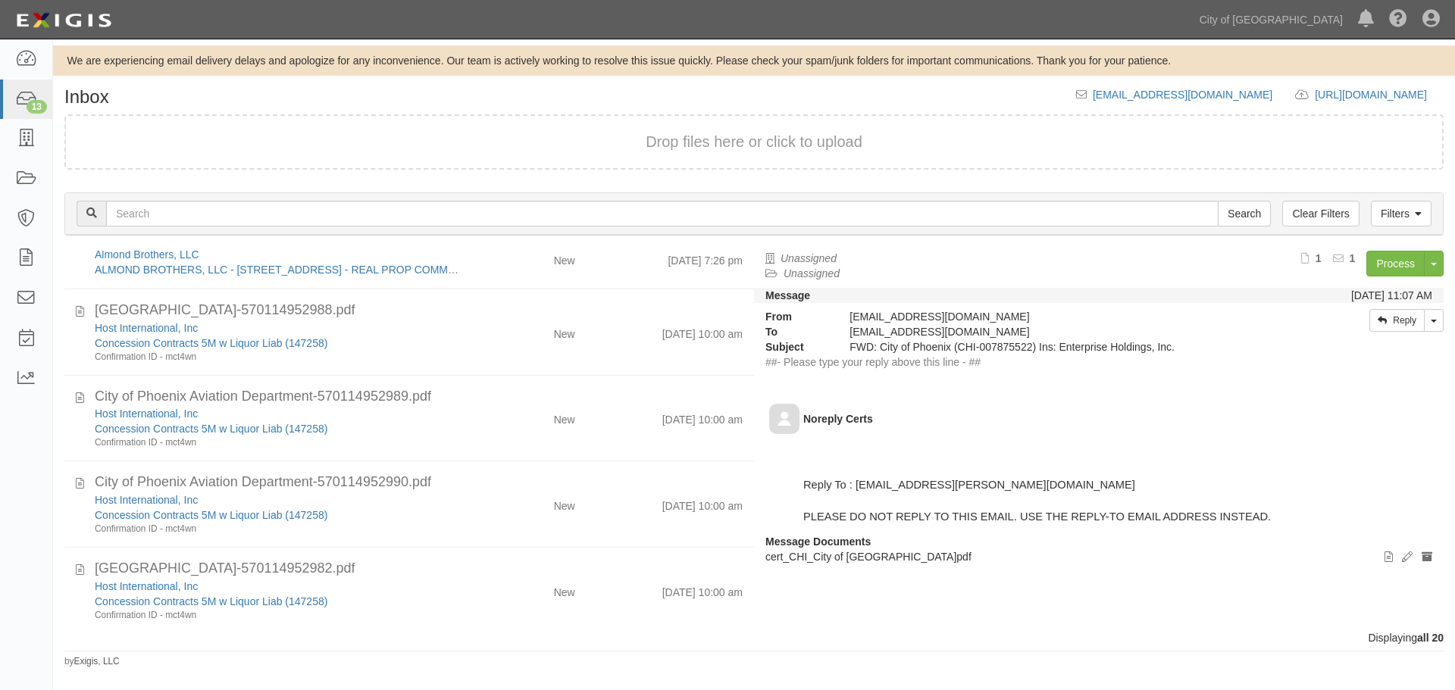
scroll to position [0, 0]
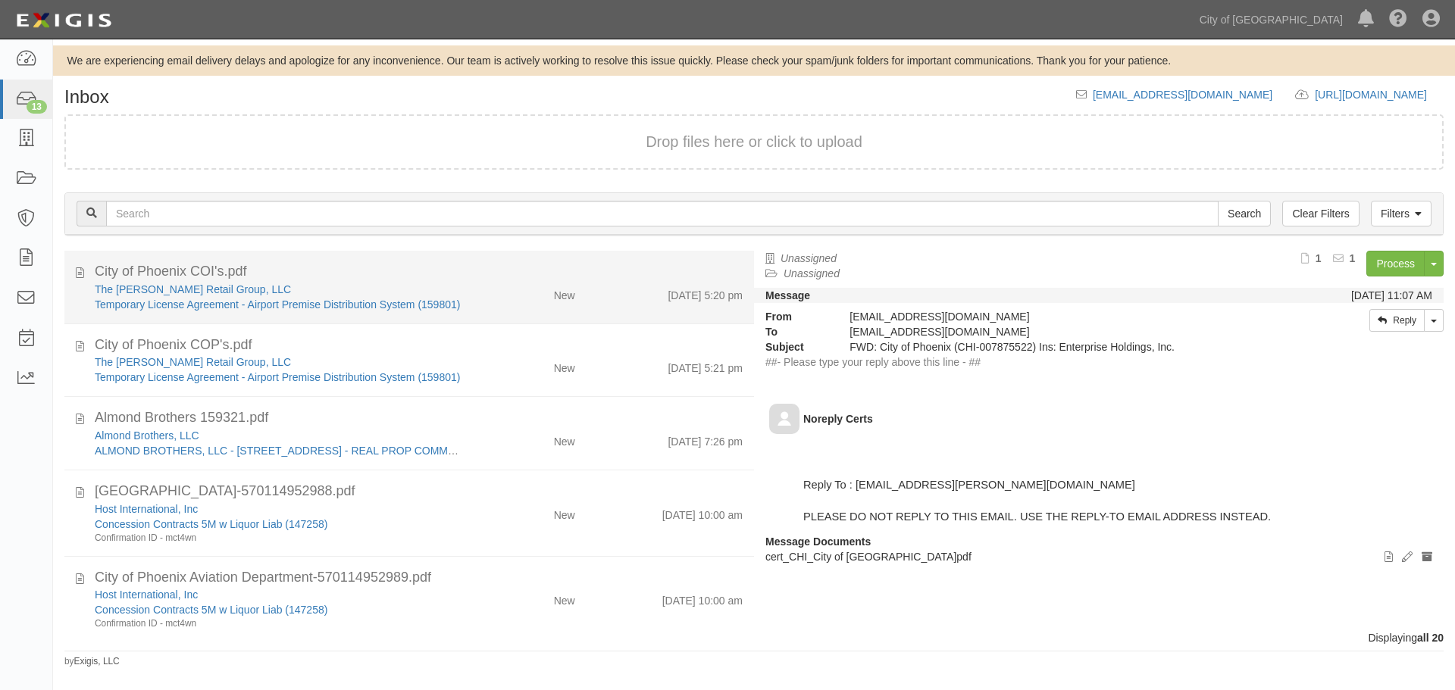
click at [483, 264] on div "City of Phoenix COI's.pdf" at bounding box center [419, 272] width 648 height 20
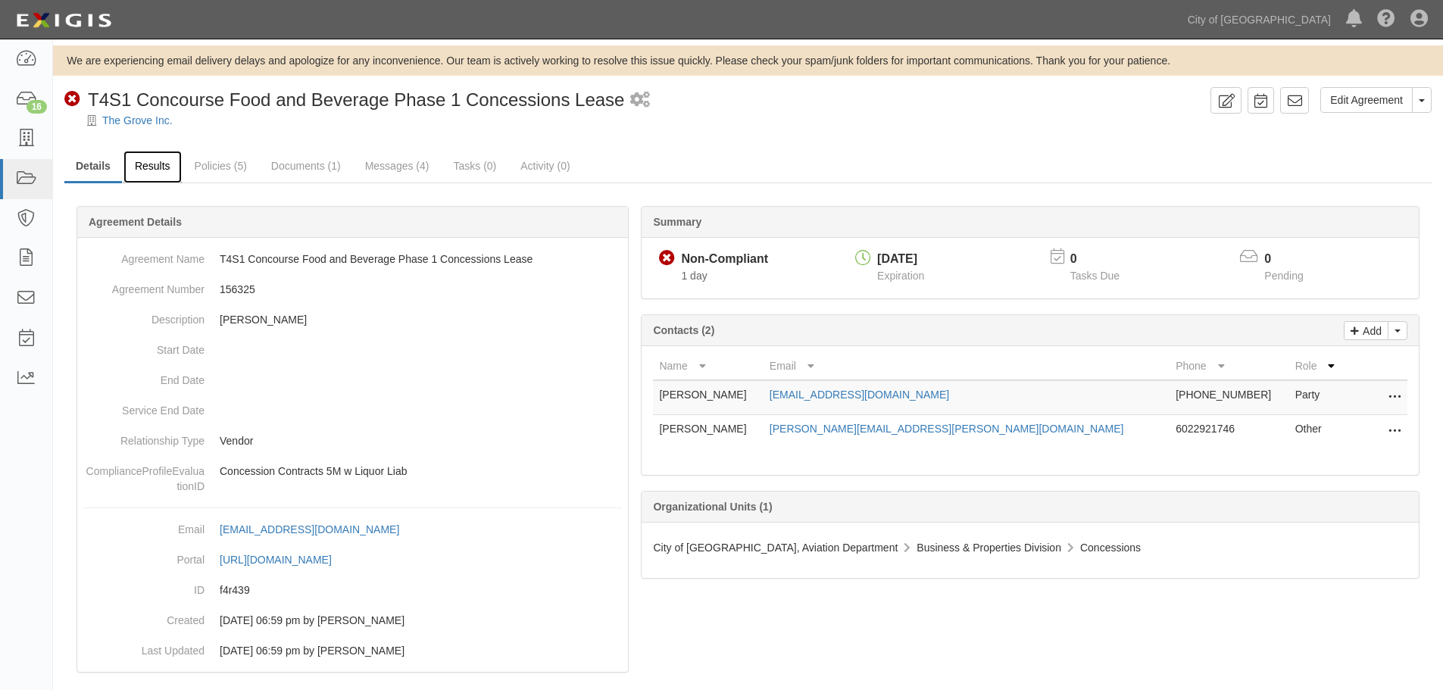
click at [149, 164] on link "Results" at bounding box center [153, 167] width 58 height 33
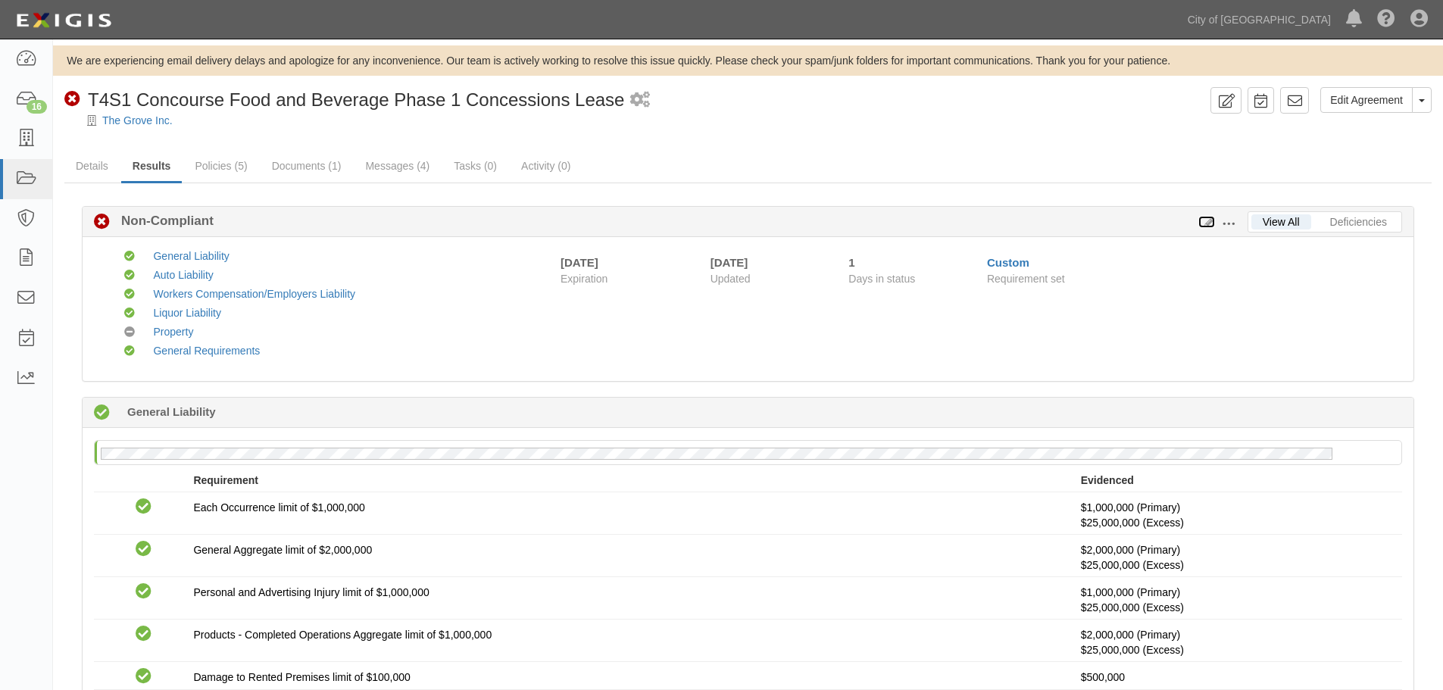
click at [1212, 226] on icon at bounding box center [1207, 222] width 17 height 11
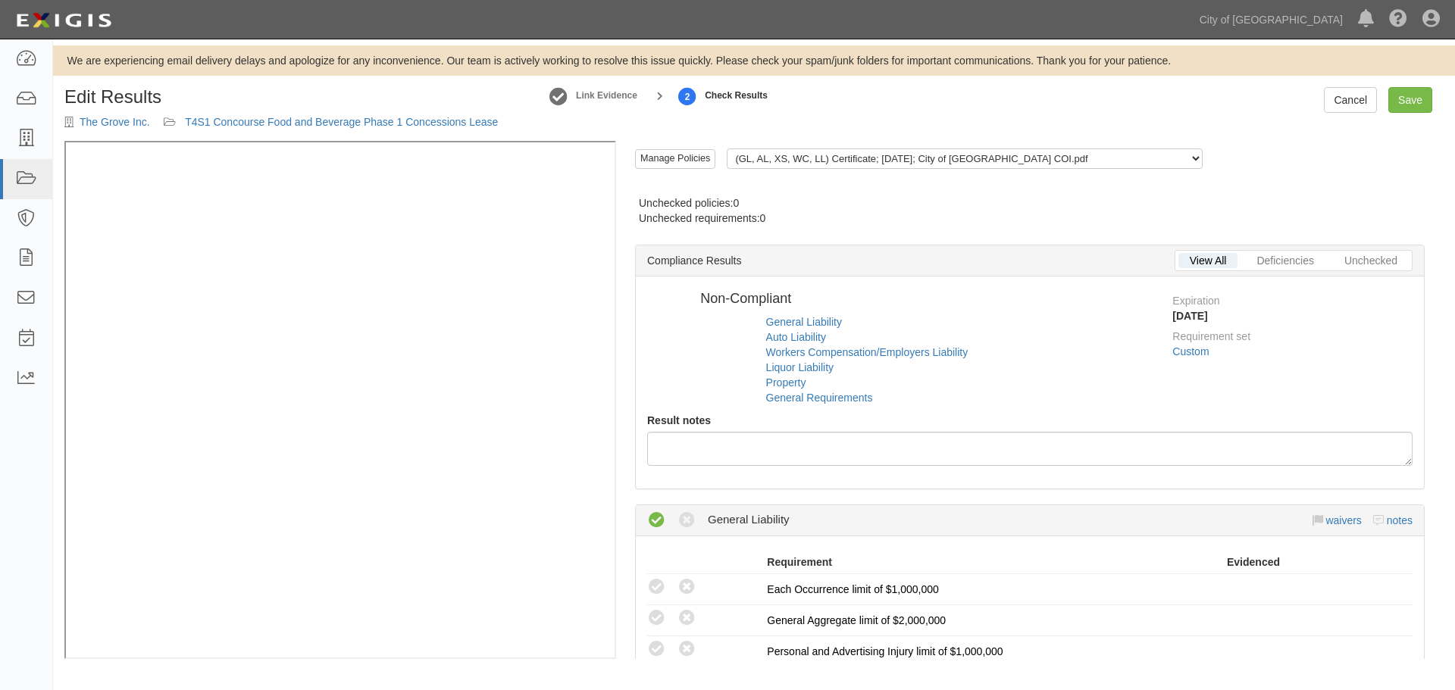
radio input "false"
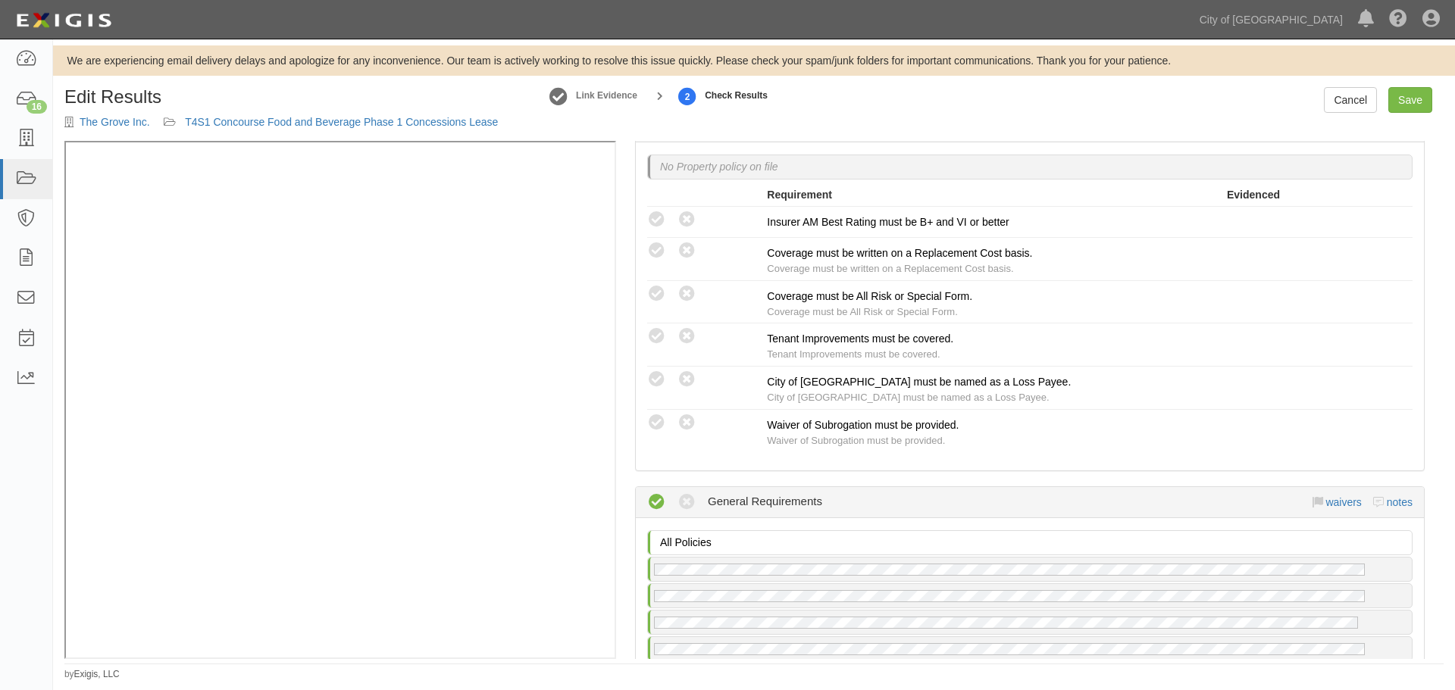
scroll to position [1479, 0]
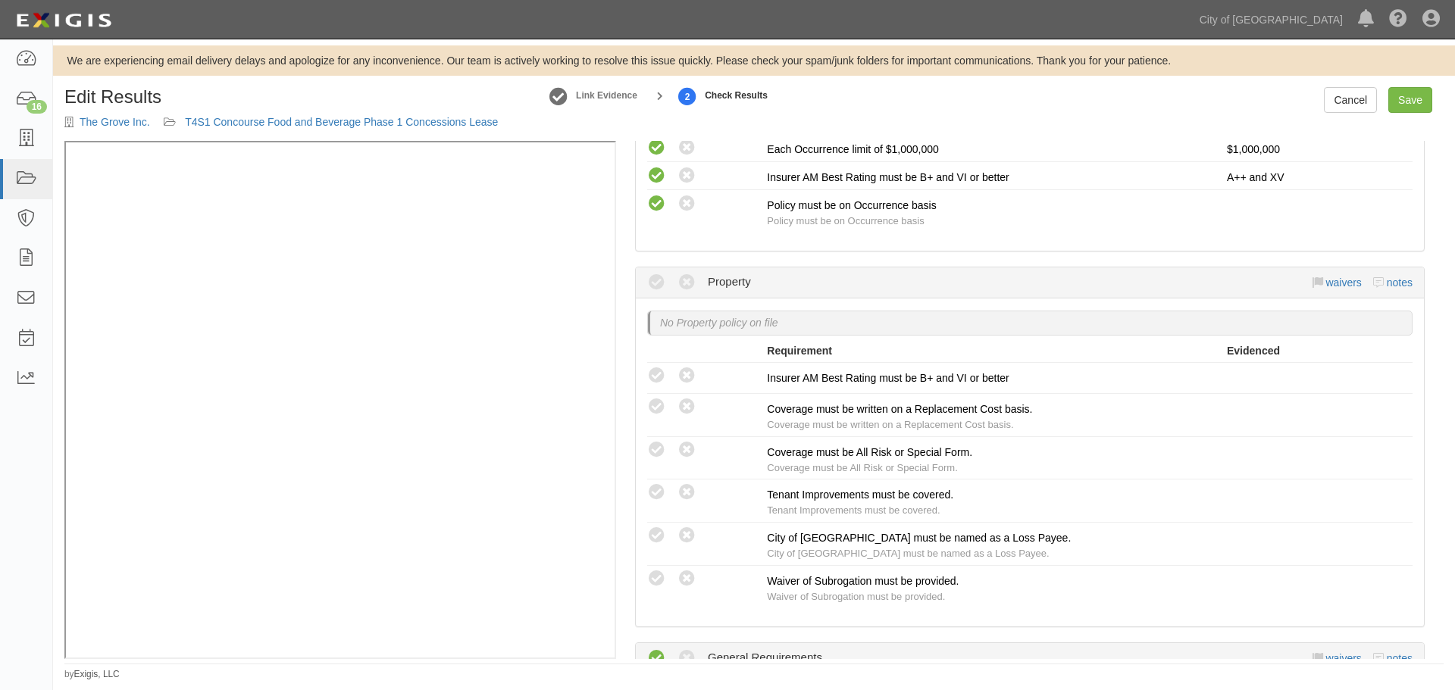
click at [1390, 292] on div "Compliant Waived Non-Compliant Property waivers notes" at bounding box center [1029, 282] width 765 height 30
click at [1390, 289] on link "notes" at bounding box center [1400, 283] width 26 height 12
radio input "true"
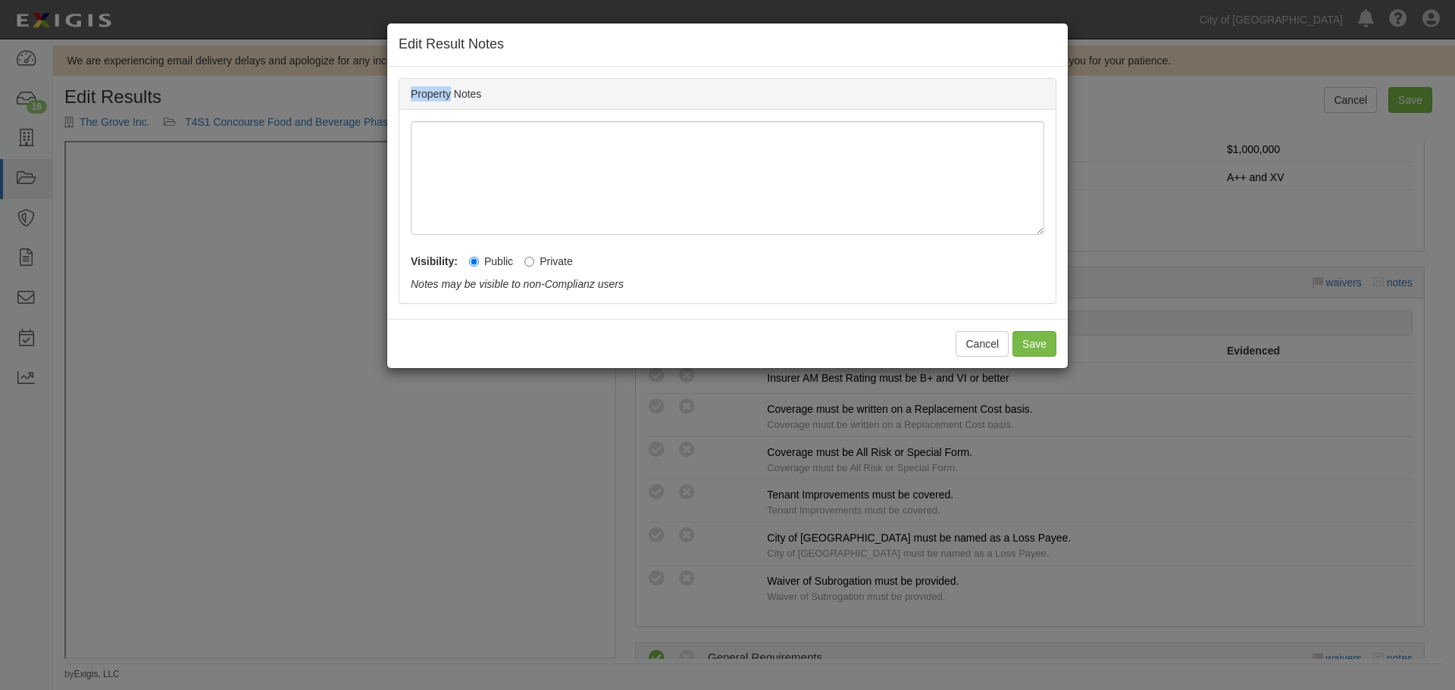
drag, startPoint x: 405, startPoint y: 99, endPoint x: 451, endPoint y: 99, distance: 45.5
click at [451, 99] on div "Property Notes" at bounding box center [727, 94] width 656 height 31
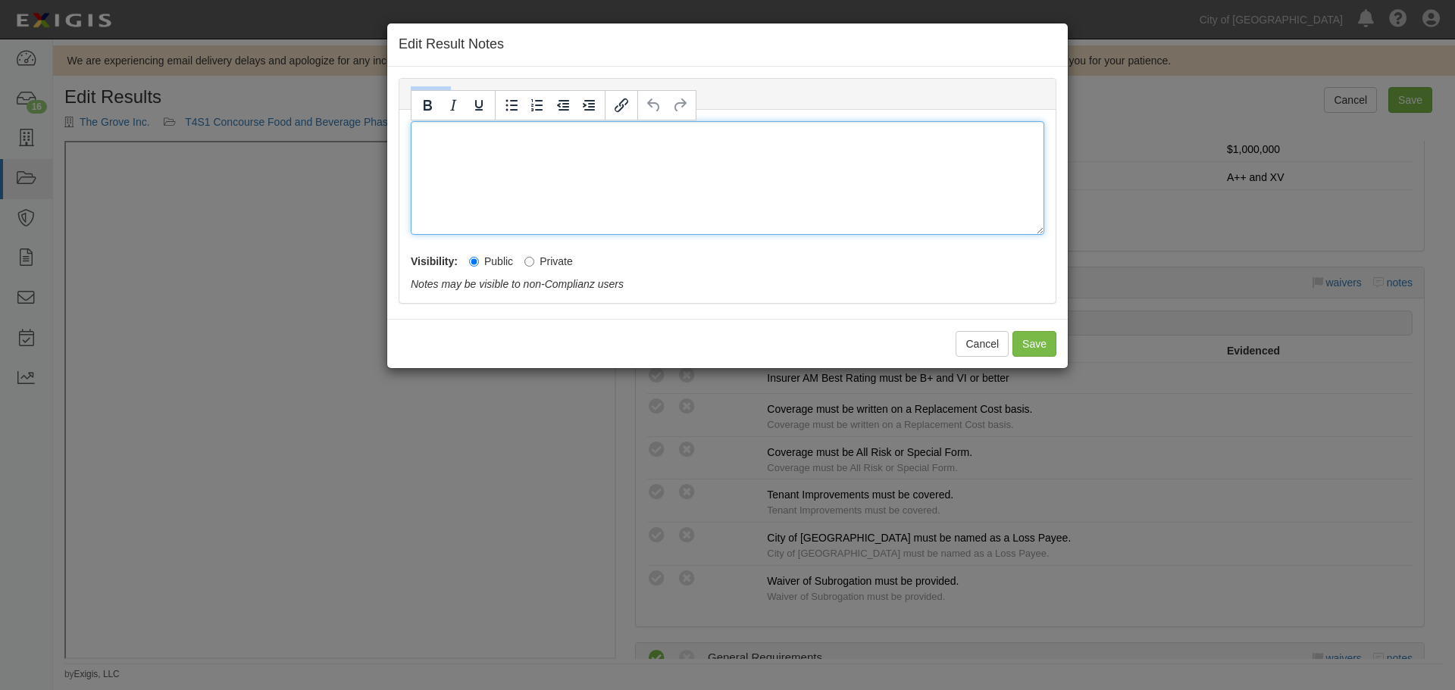
click at [460, 154] on div at bounding box center [727, 178] width 633 height 114
paste div
click at [570, 160] on div at bounding box center [727, 178] width 633 height 114
drag, startPoint x: 286, startPoint y: 158, endPoint x: 48, endPoint y: 144, distance: 238.4
click at [33, 163] on div "Edit Result Notes Property Notes Garage Keepers LiabilityvGarage Keepers Liabil…" at bounding box center [727, 345] width 1455 height 690
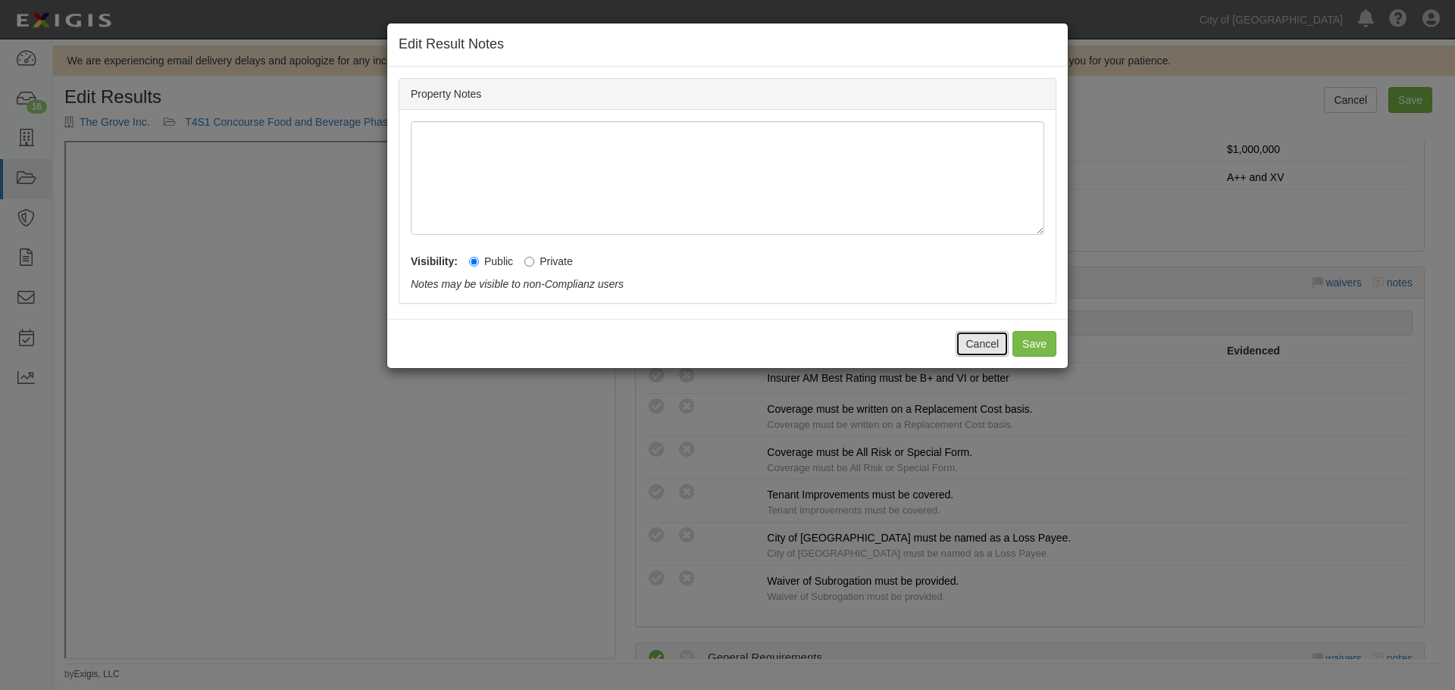
click at [985, 338] on button "Cancel" at bounding box center [981, 344] width 53 height 26
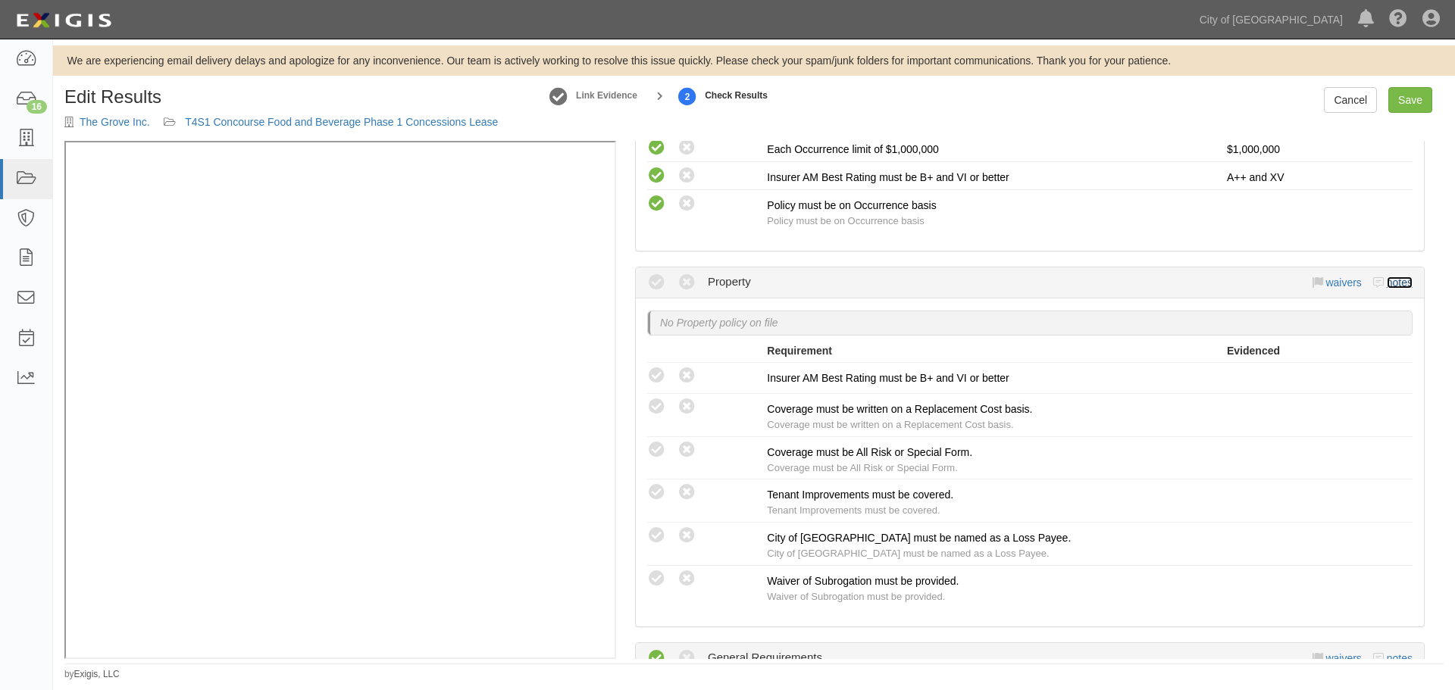
click at [1392, 282] on link "notes" at bounding box center [1400, 283] width 26 height 12
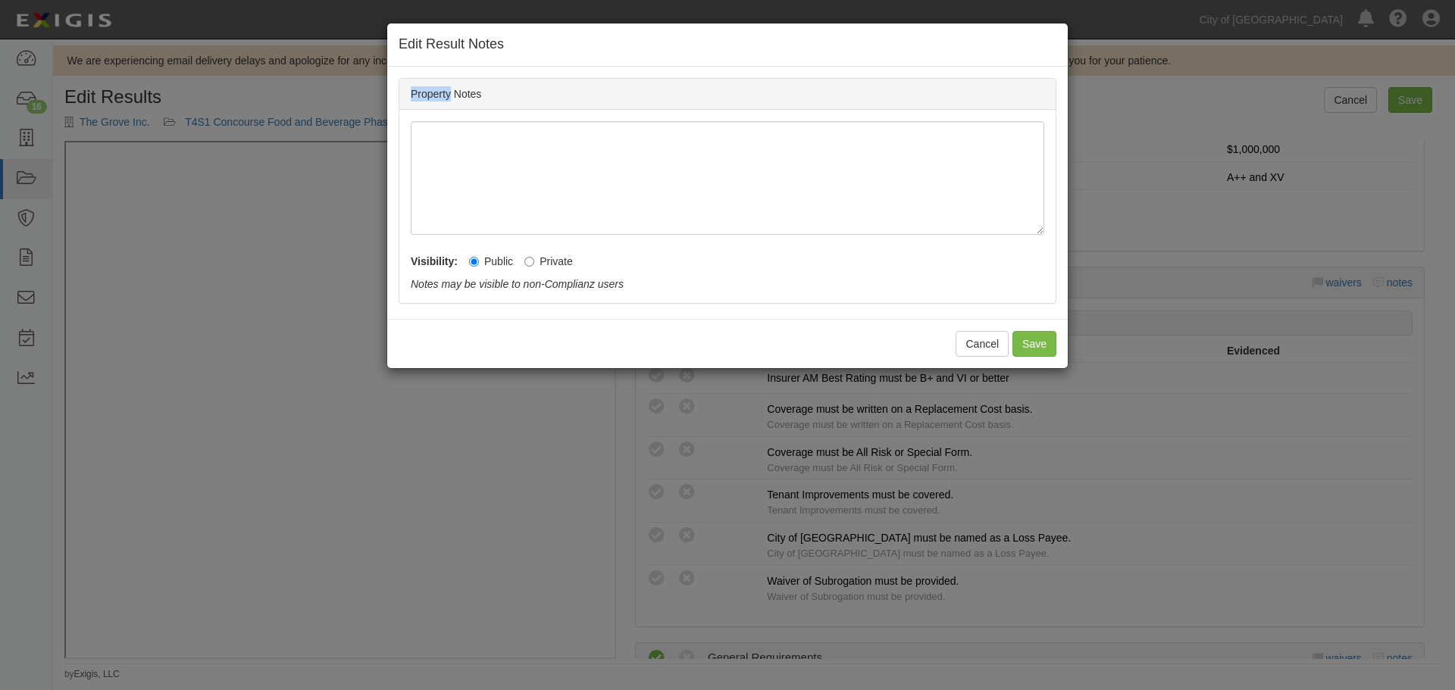
drag, startPoint x: 403, startPoint y: 92, endPoint x: 450, endPoint y: 98, distance: 47.4
click at [450, 98] on div "Property Notes" at bounding box center [727, 94] width 656 height 31
copy div "Property"
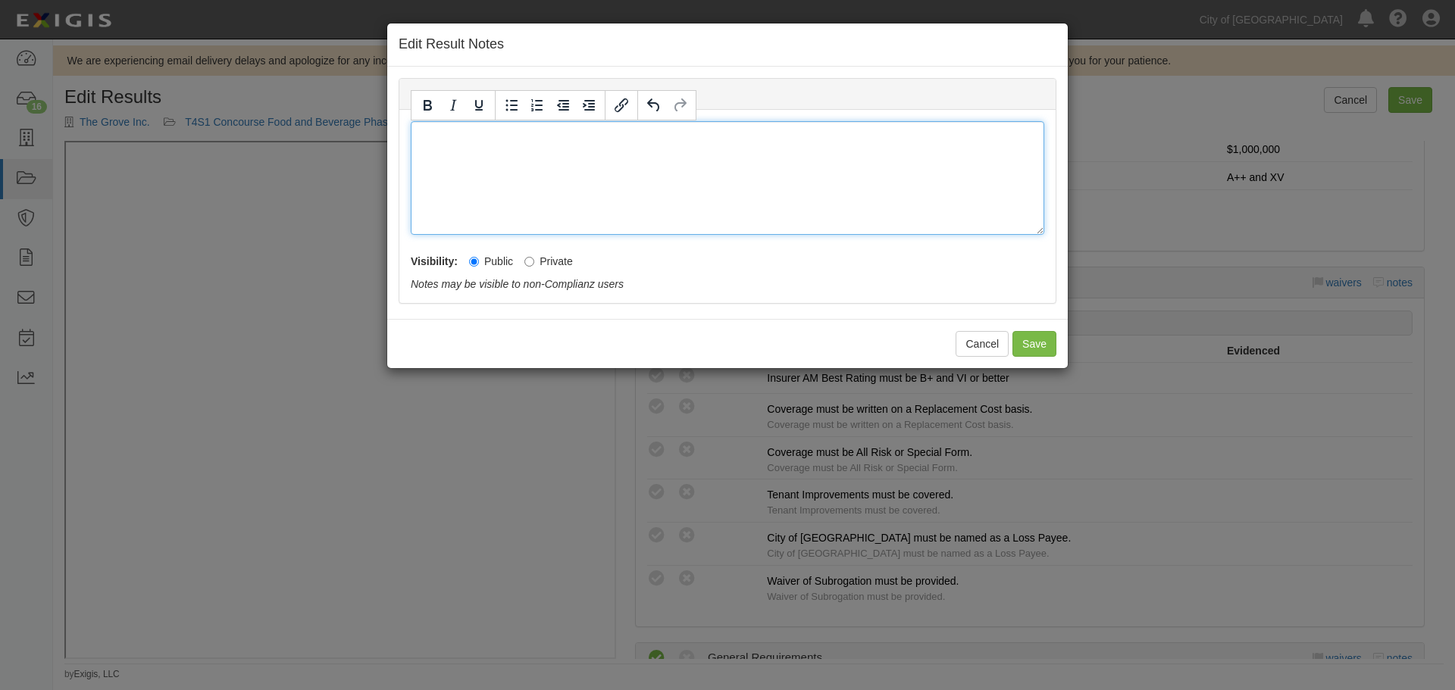
click at [493, 163] on div at bounding box center [727, 178] width 633 height 114
drag, startPoint x: 782, startPoint y: 180, endPoint x: 402, endPoint y: 205, distance: 380.5
click at [402, 205] on div "Property certificate is missing Visibility: Public Private Notes may be visible…" at bounding box center [727, 206] width 656 height 193
click at [421, 106] on icon "Bold" at bounding box center [427, 105] width 18 height 18
click at [708, 205] on div "Property certificate is missing" at bounding box center [727, 178] width 633 height 114
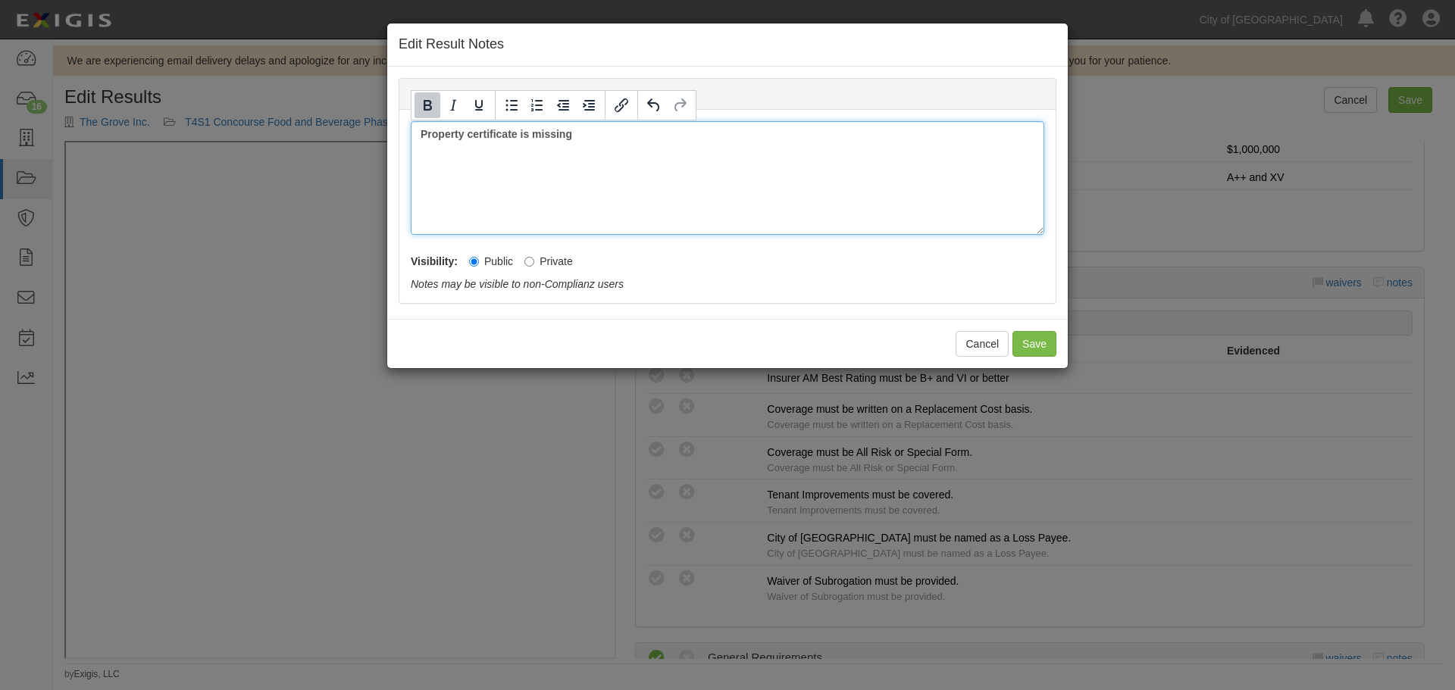
click at [764, 171] on div "Property certificate is missing" at bounding box center [727, 178] width 633 height 114
click at [1048, 351] on button "Save" at bounding box center [1034, 344] width 44 height 26
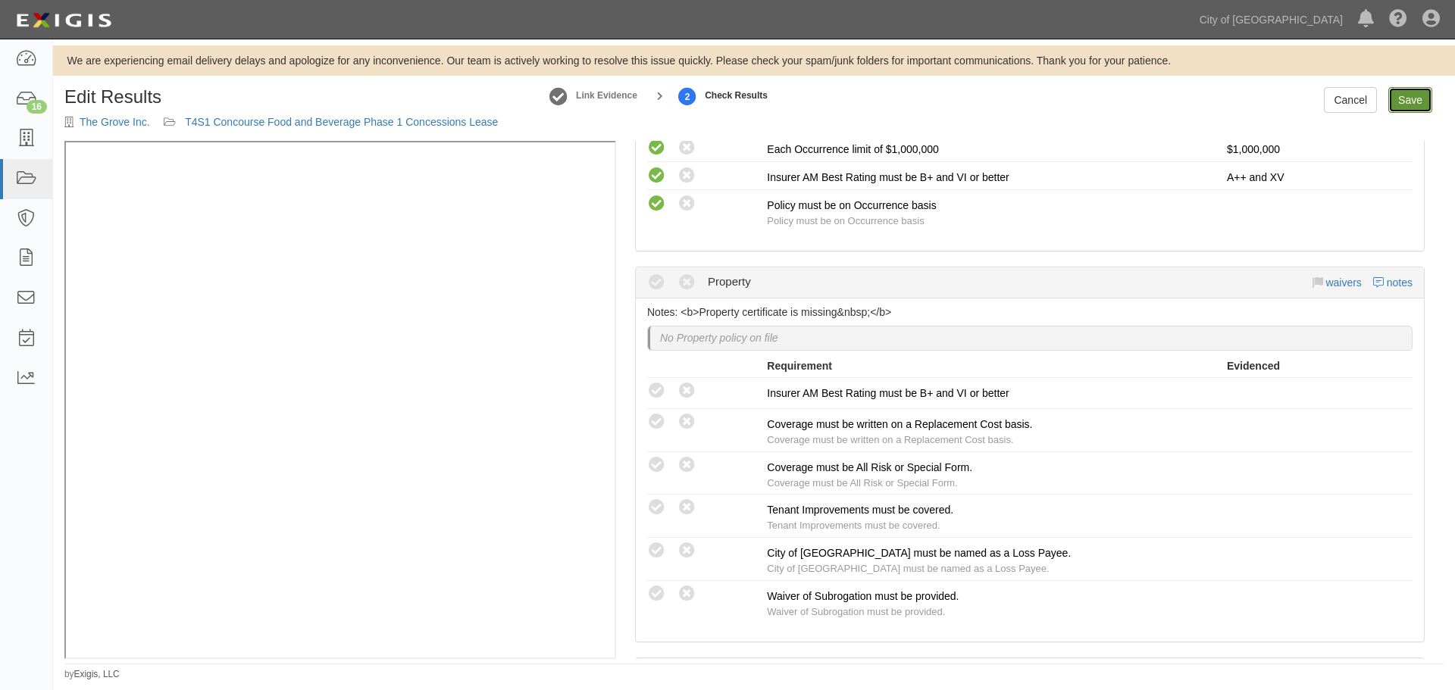
click at [1408, 99] on link "Save" at bounding box center [1410, 100] width 44 height 26
radio input "true"
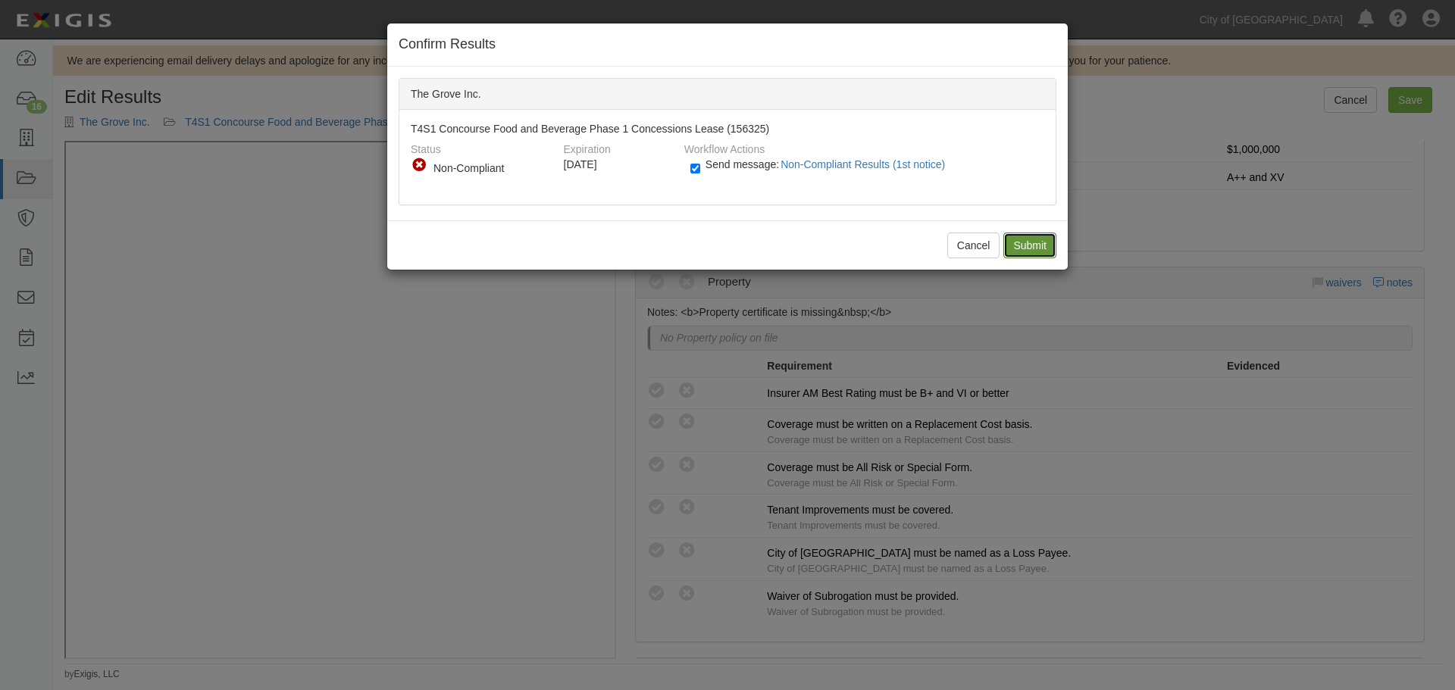
click at [1018, 239] on input "Submit" at bounding box center [1029, 246] width 53 height 26
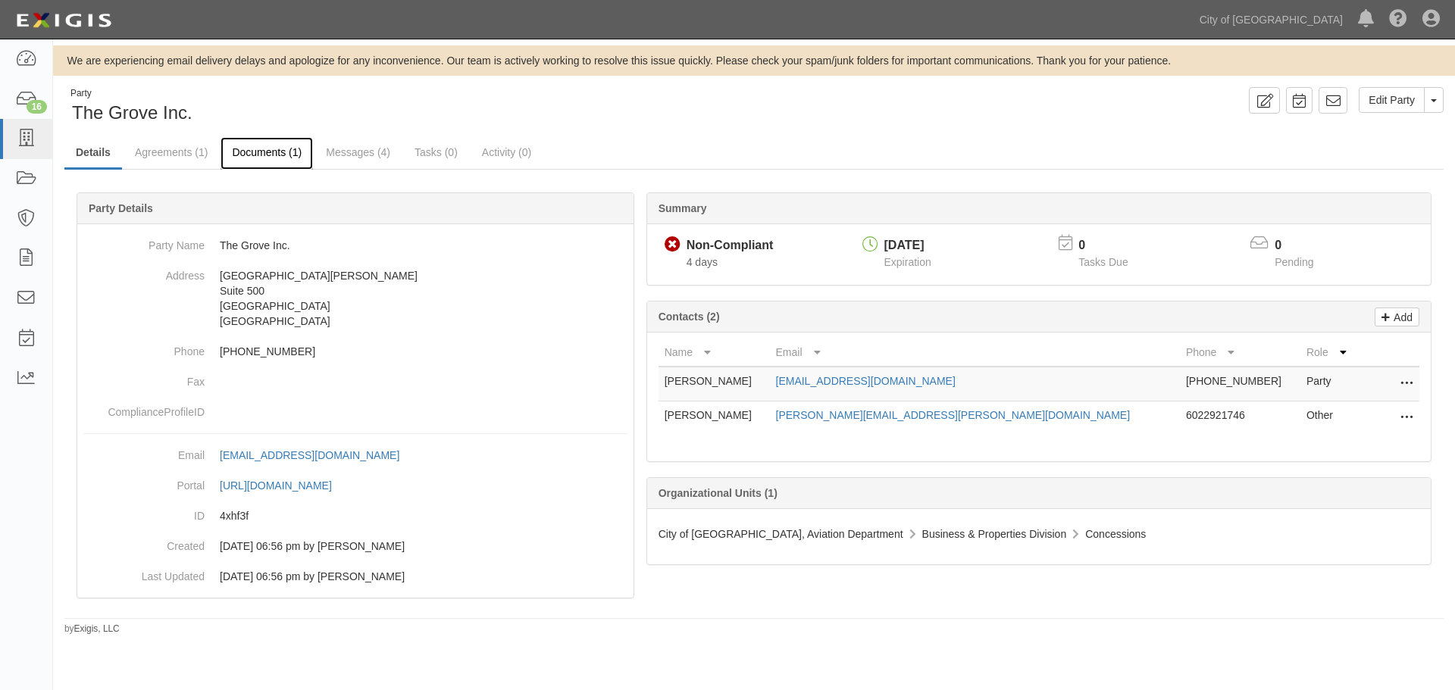
click at [264, 158] on link "Documents (1)" at bounding box center [266, 153] width 92 height 33
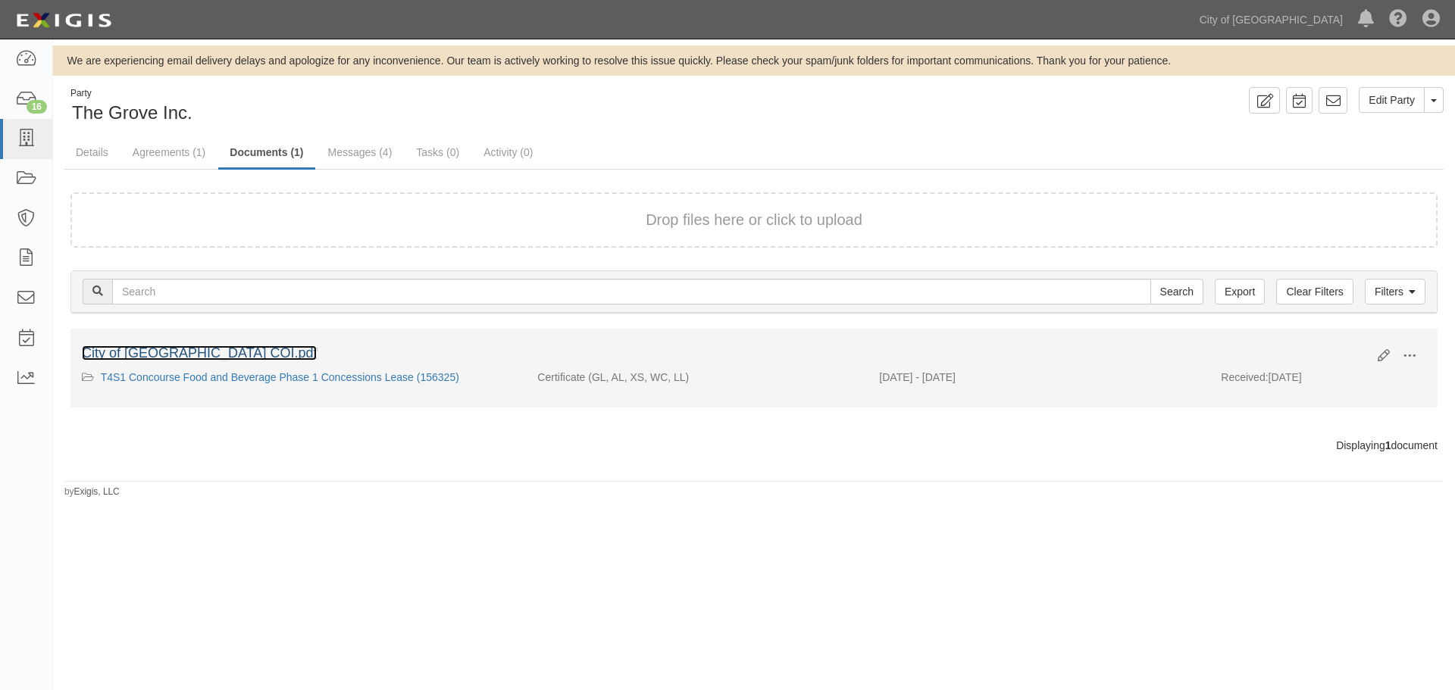
click at [179, 356] on link "City of [GEOGRAPHIC_DATA] COI.pdf" at bounding box center [199, 353] width 235 height 15
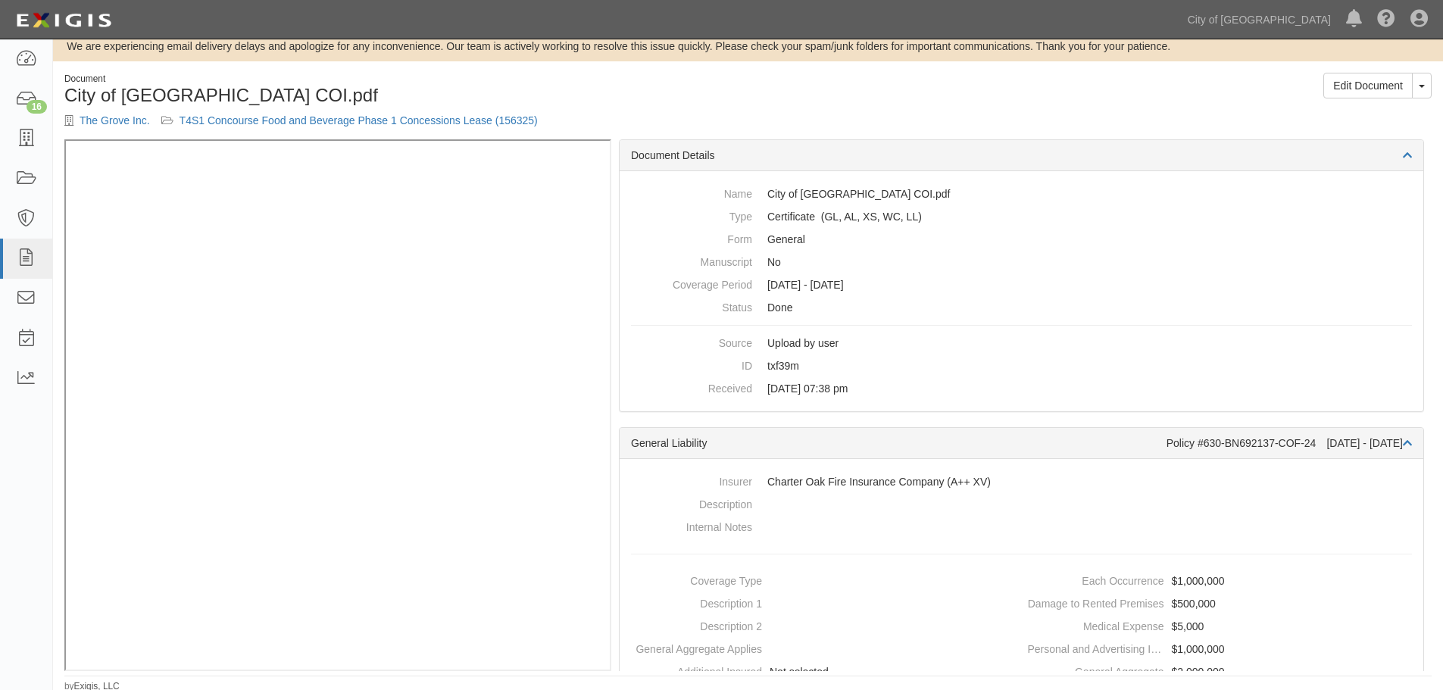
scroll to position [17, 0]
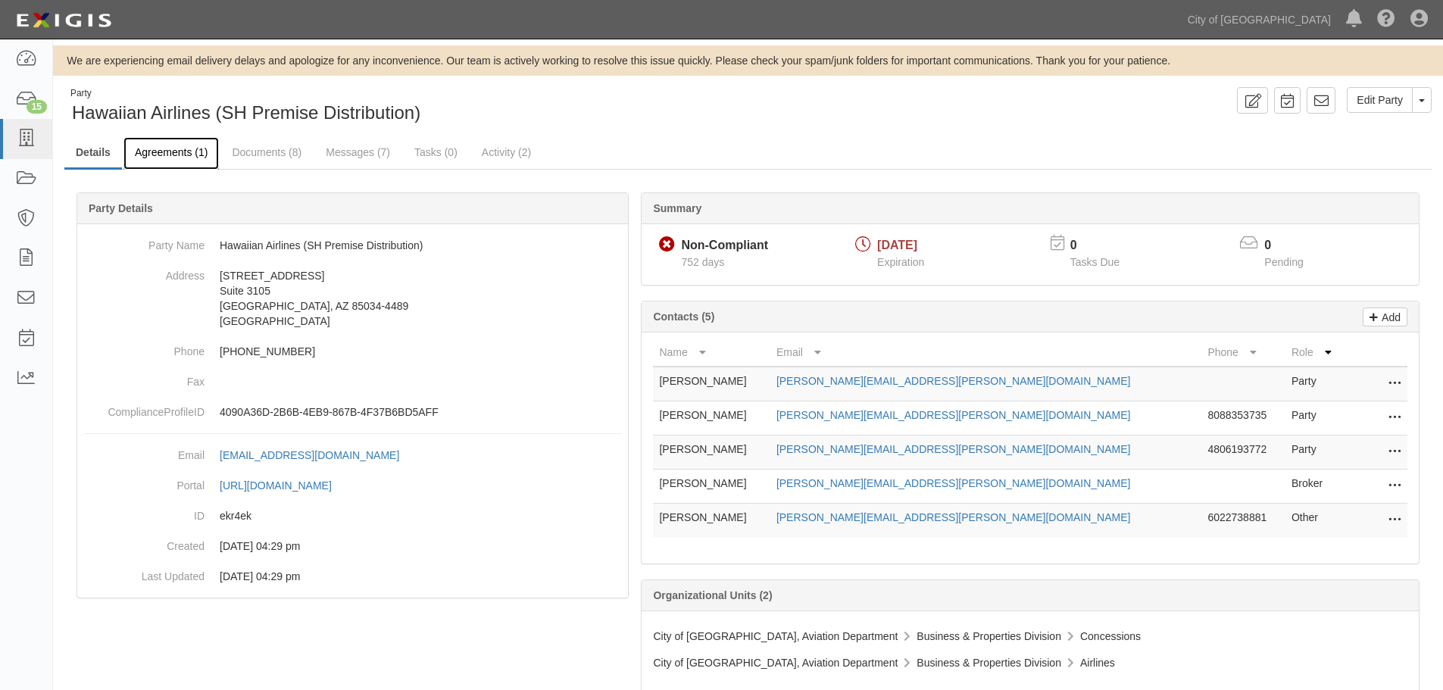
click at [178, 147] on link "Agreements (1)" at bounding box center [171, 153] width 95 height 33
